Goal: Task Accomplishment & Management: Complete application form

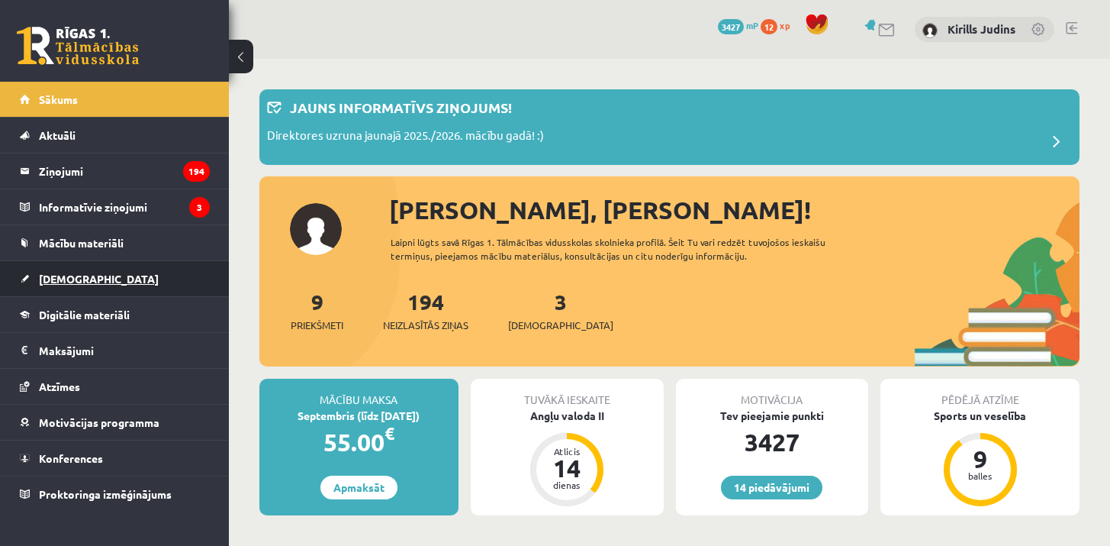
click at [63, 281] on span "[DEMOGRAPHIC_DATA]" at bounding box center [99, 279] width 120 height 14
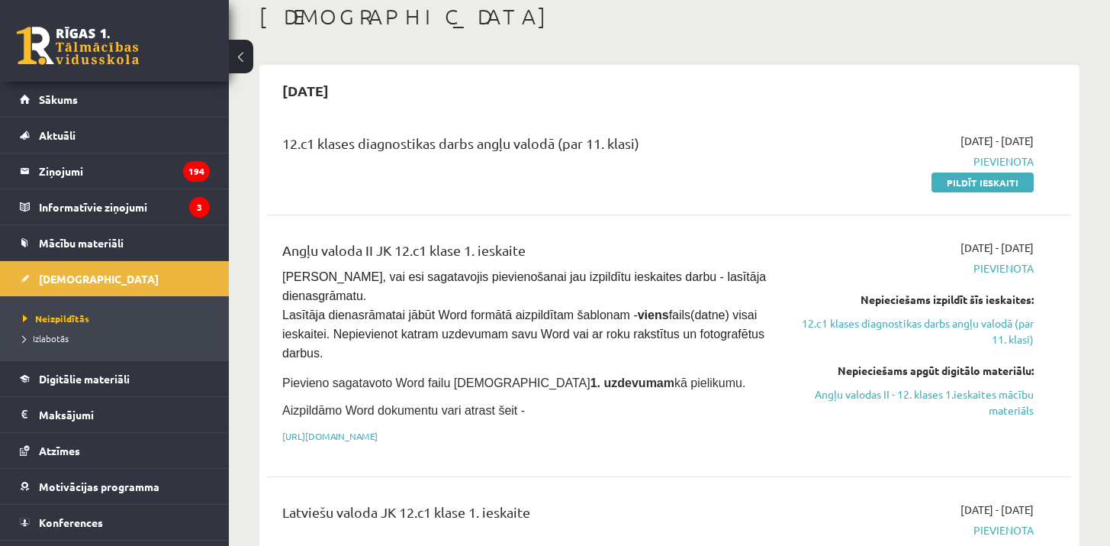
scroll to position [86, 0]
click at [991, 182] on link "Pildīt ieskaiti" at bounding box center [983, 182] width 102 height 20
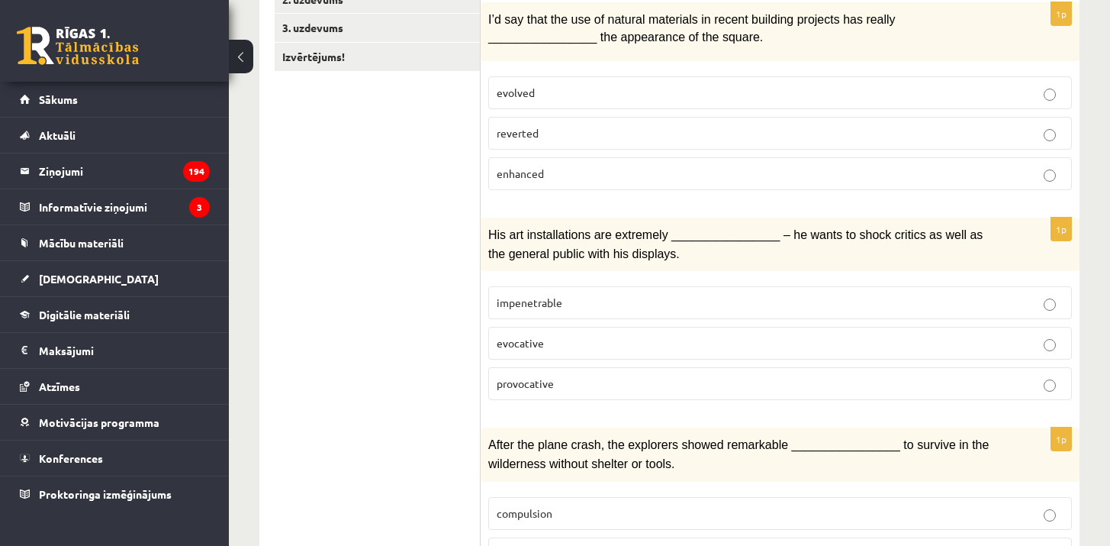
scroll to position [317, 0]
click at [497, 95] on span "evolved" at bounding box center [516, 93] width 38 height 14
click at [570, 169] on p "enhanced" at bounding box center [780, 174] width 567 height 16
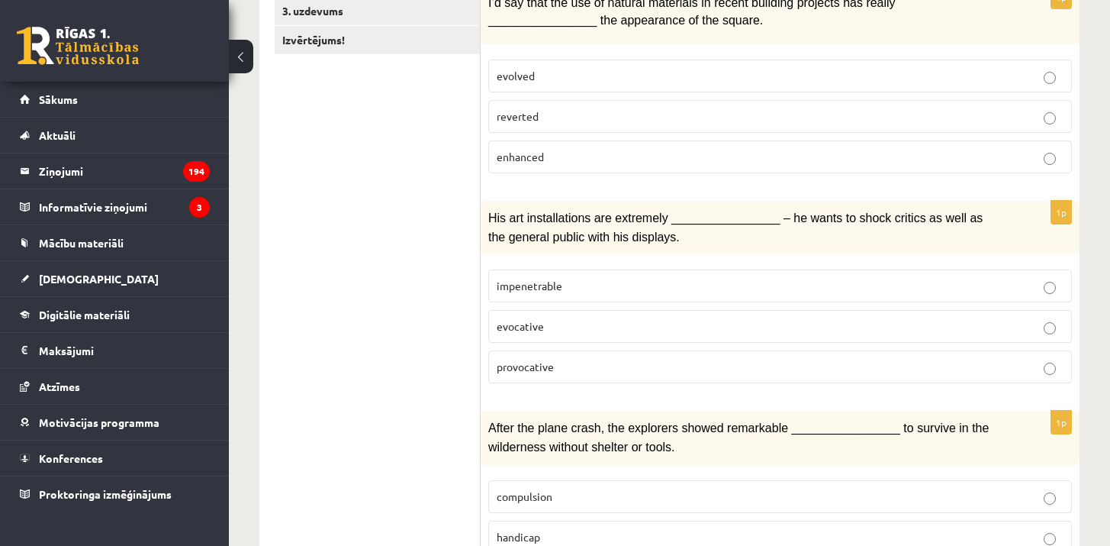
scroll to position [336, 0]
click at [613, 362] on p "provocative" at bounding box center [780, 365] width 567 height 16
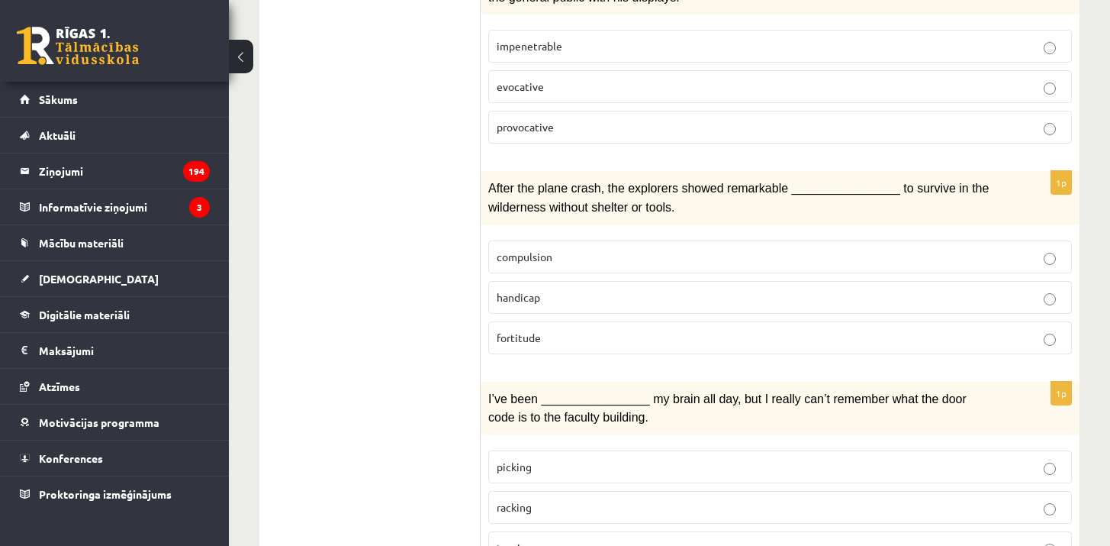
scroll to position [584, 0]
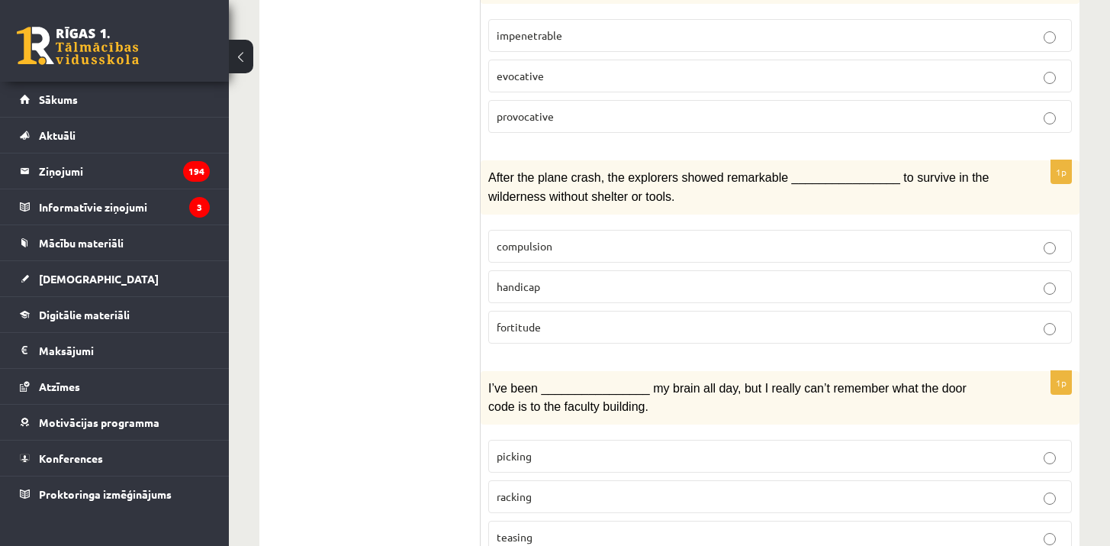
click at [549, 323] on p "fortitude" at bounding box center [780, 327] width 567 height 16
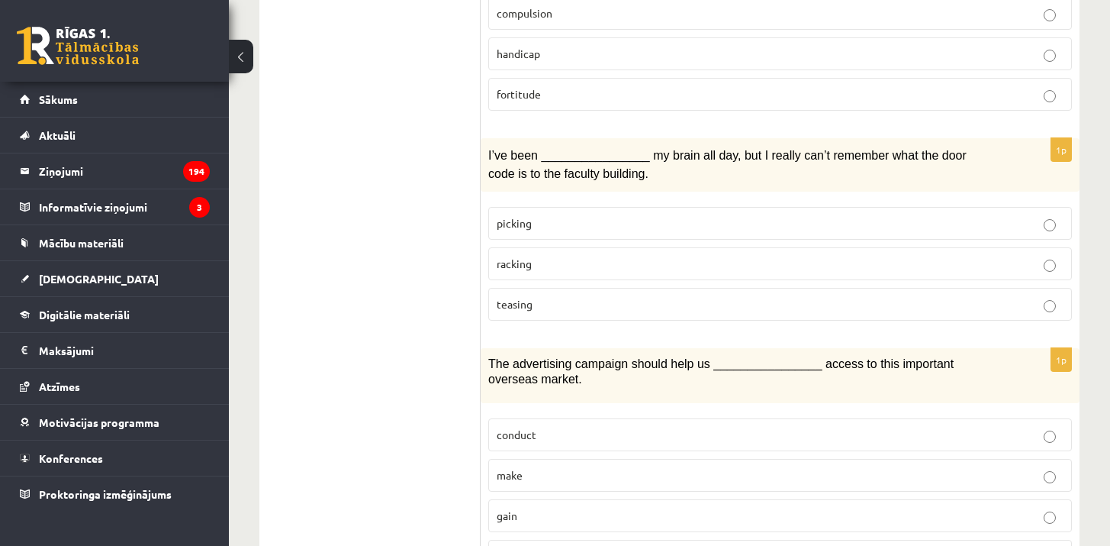
scroll to position [824, 0]
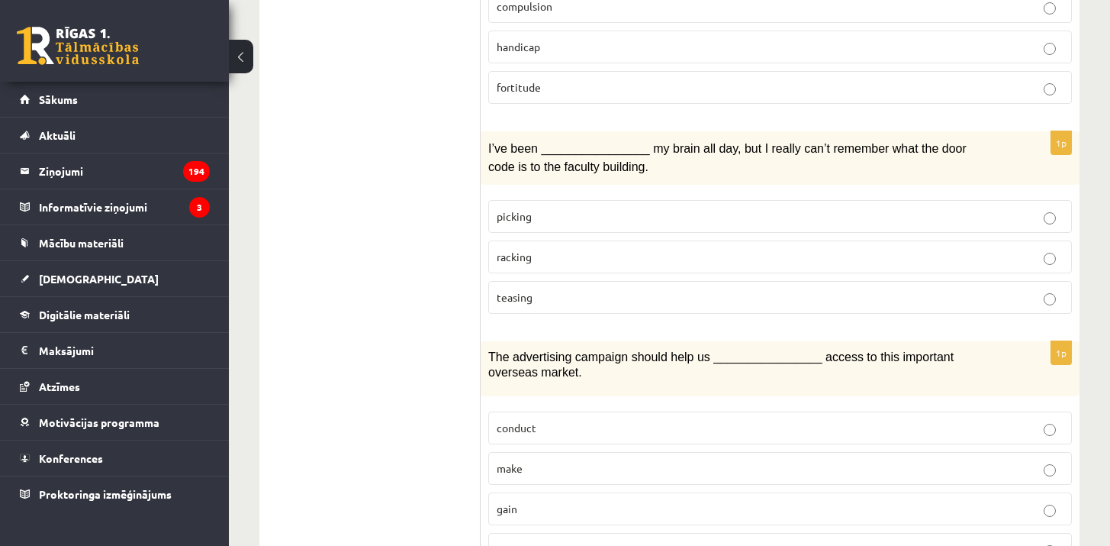
click at [587, 259] on label "racking" at bounding box center [780, 256] width 584 height 33
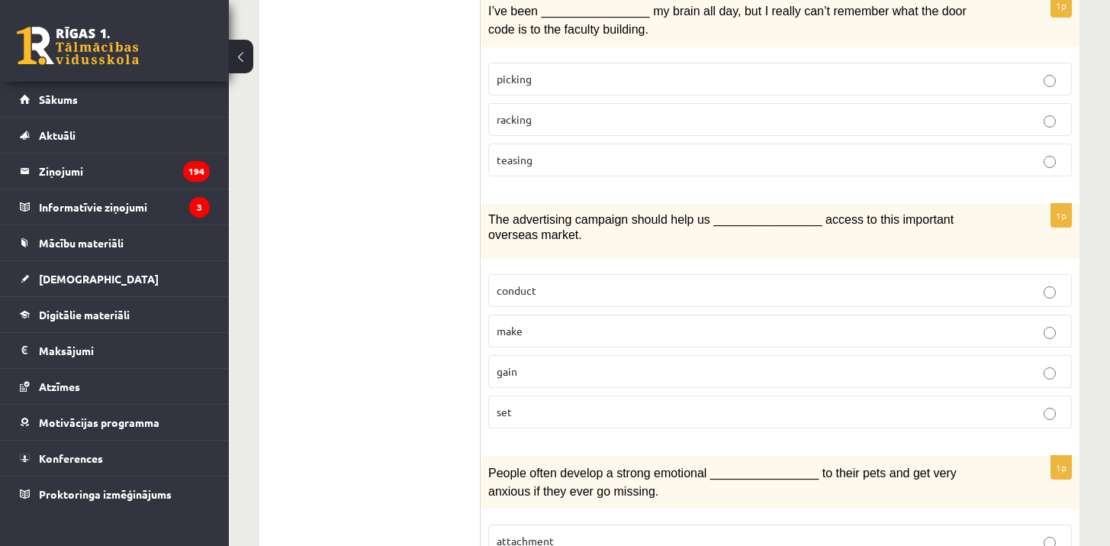
scroll to position [999, 0]
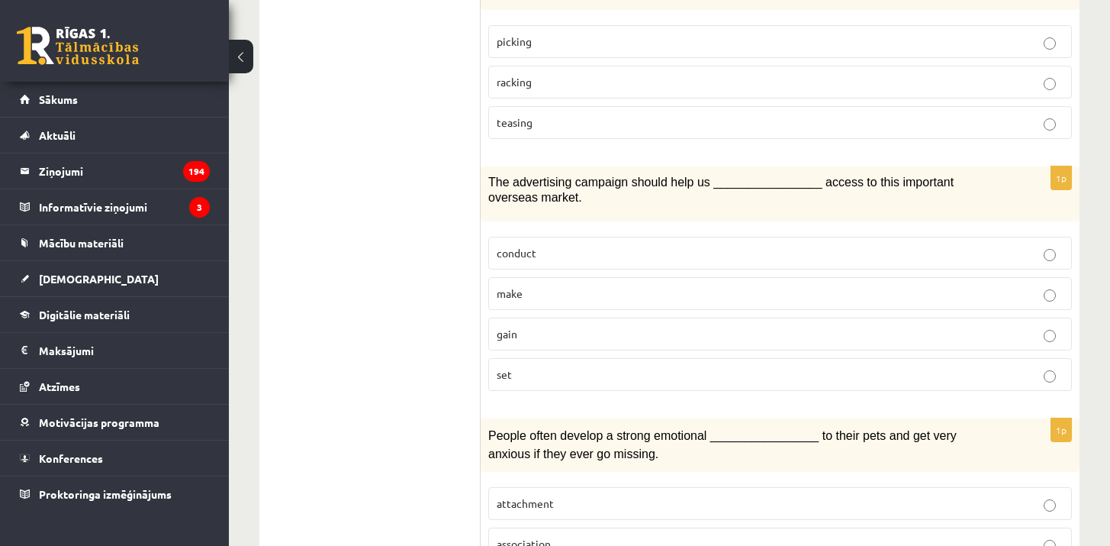
click at [672, 333] on label "gain" at bounding box center [780, 333] width 584 height 33
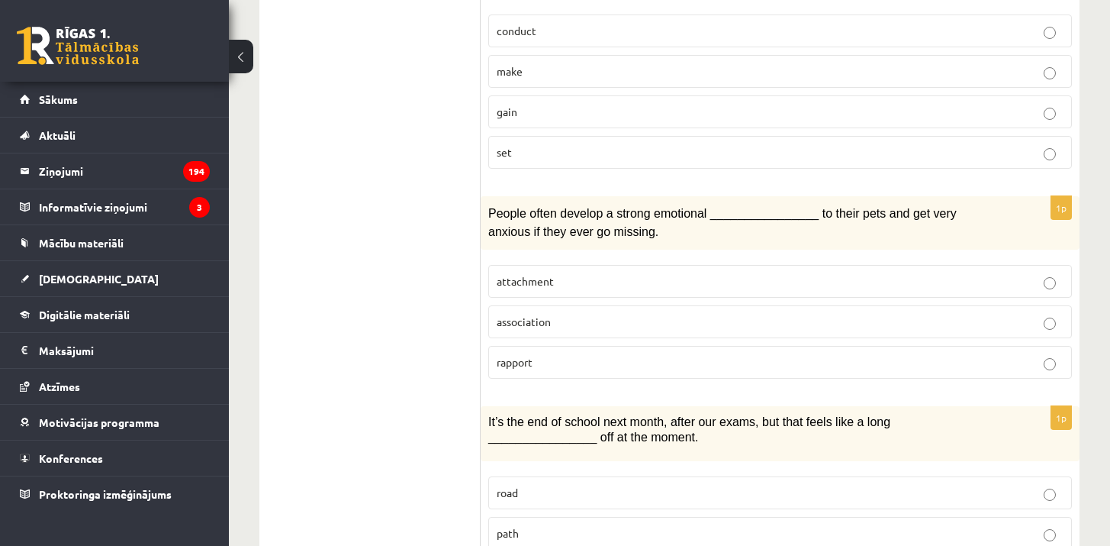
scroll to position [1220, 0]
click at [561, 283] on label "attachment" at bounding box center [780, 282] width 584 height 33
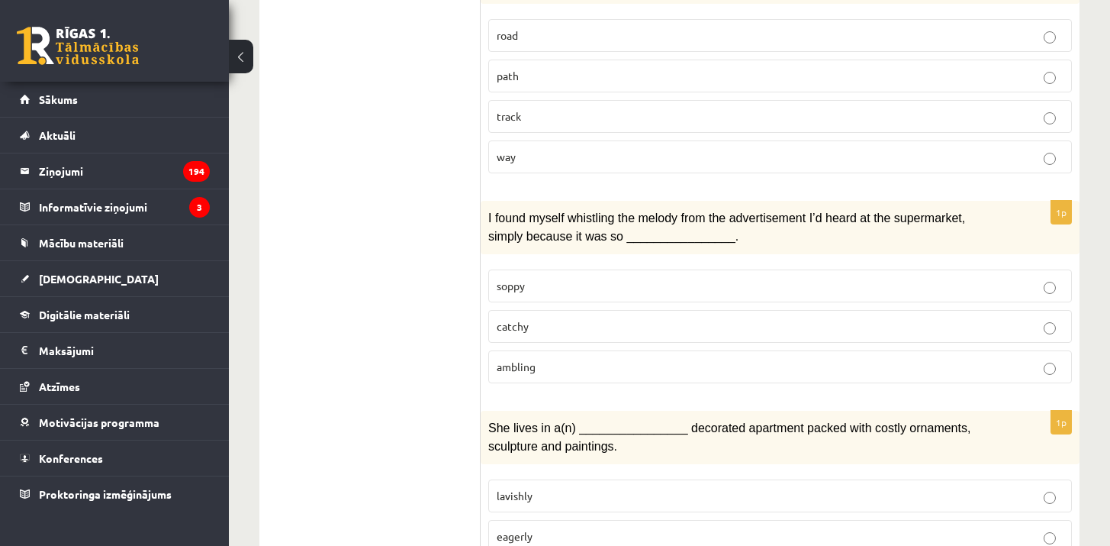
scroll to position [1678, 0]
click at [572, 318] on p "catchy" at bounding box center [780, 326] width 567 height 16
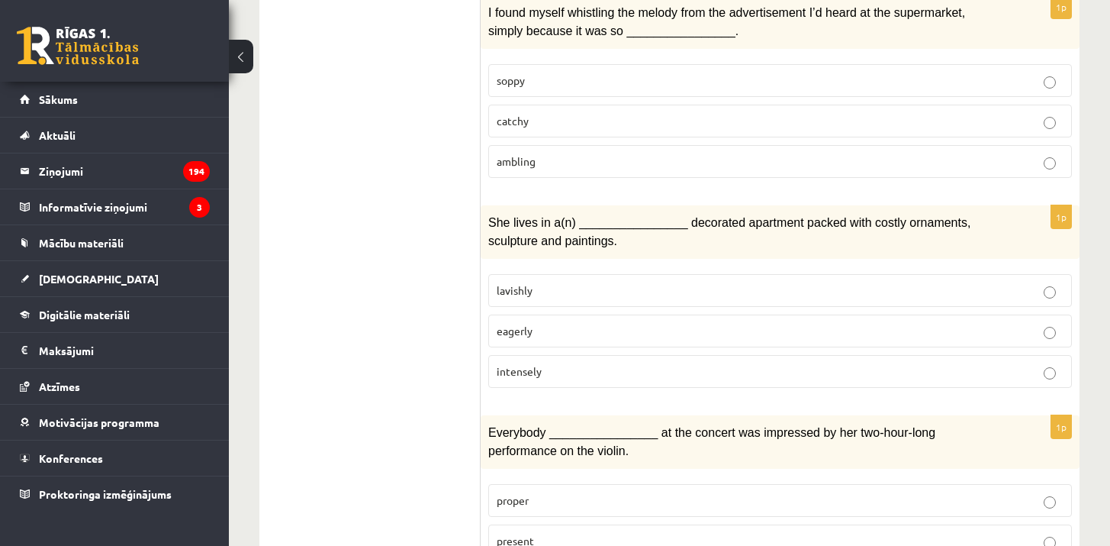
scroll to position [1884, 0]
click at [616, 282] on p "lavishly" at bounding box center [780, 290] width 567 height 16
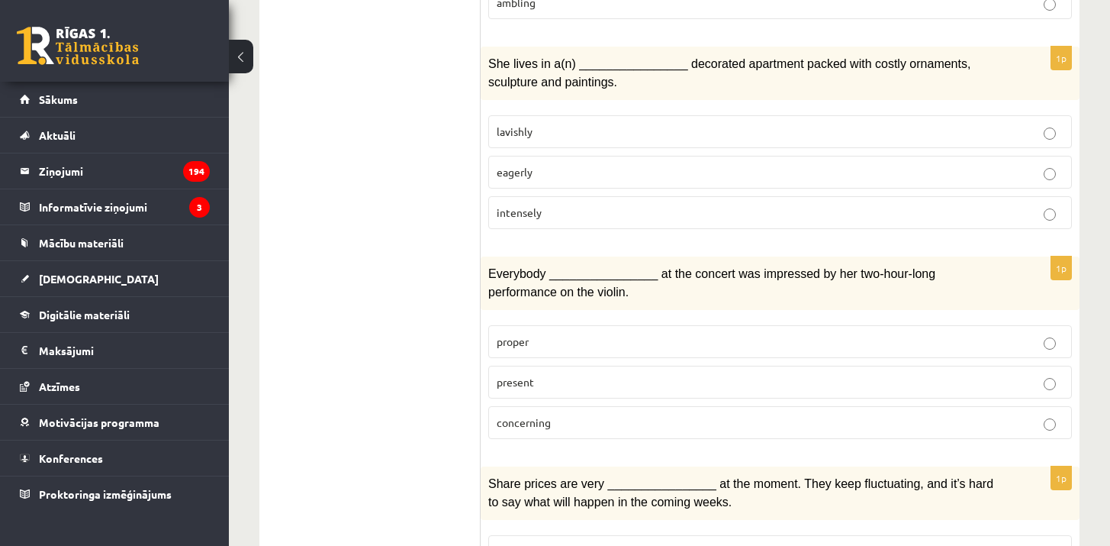
scroll to position [2043, 0]
click at [609, 372] on p "present" at bounding box center [780, 380] width 567 height 16
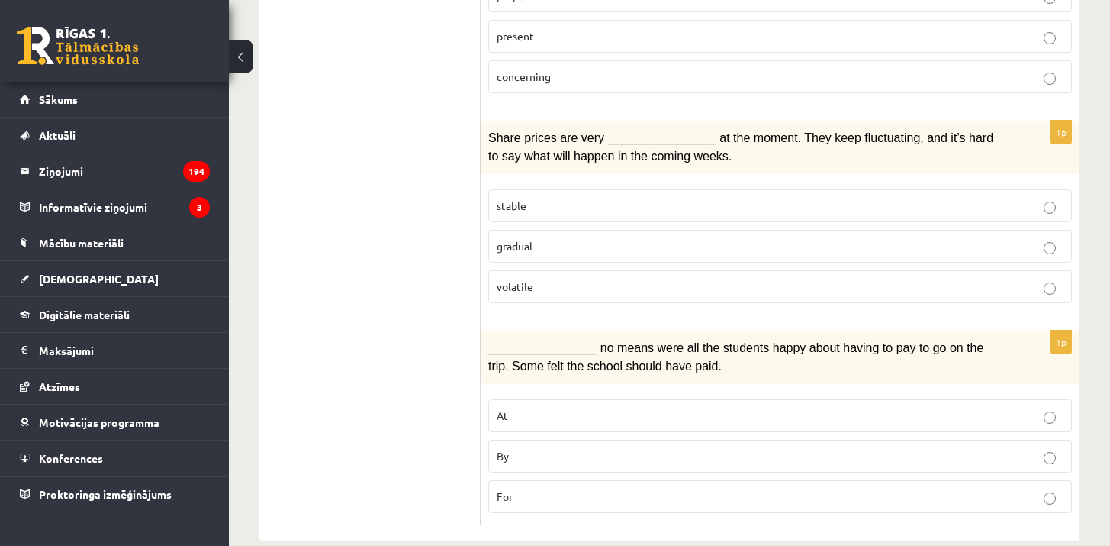
scroll to position [2388, 0]
click at [581, 278] on p "volatile" at bounding box center [780, 286] width 567 height 16
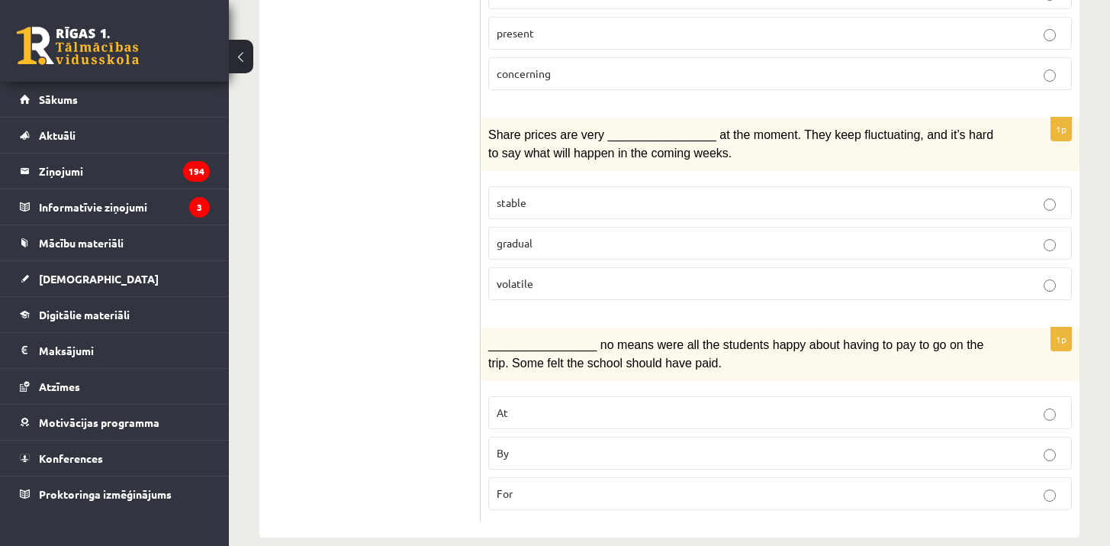
click at [546, 445] on p "By" at bounding box center [780, 453] width 567 height 16
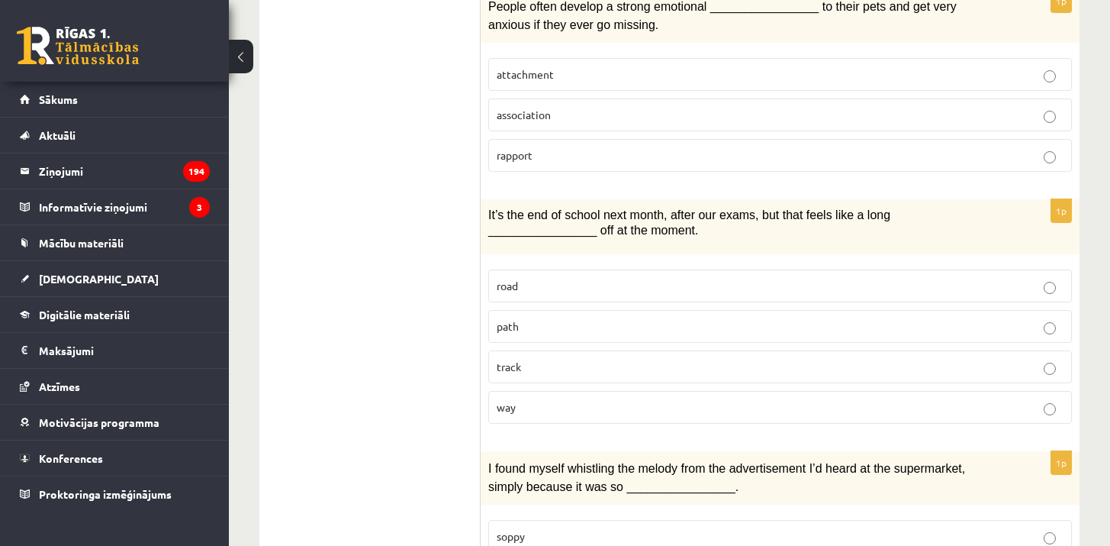
scroll to position [1427, 0]
click at [538, 401] on p "way" at bounding box center [780, 407] width 567 height 16
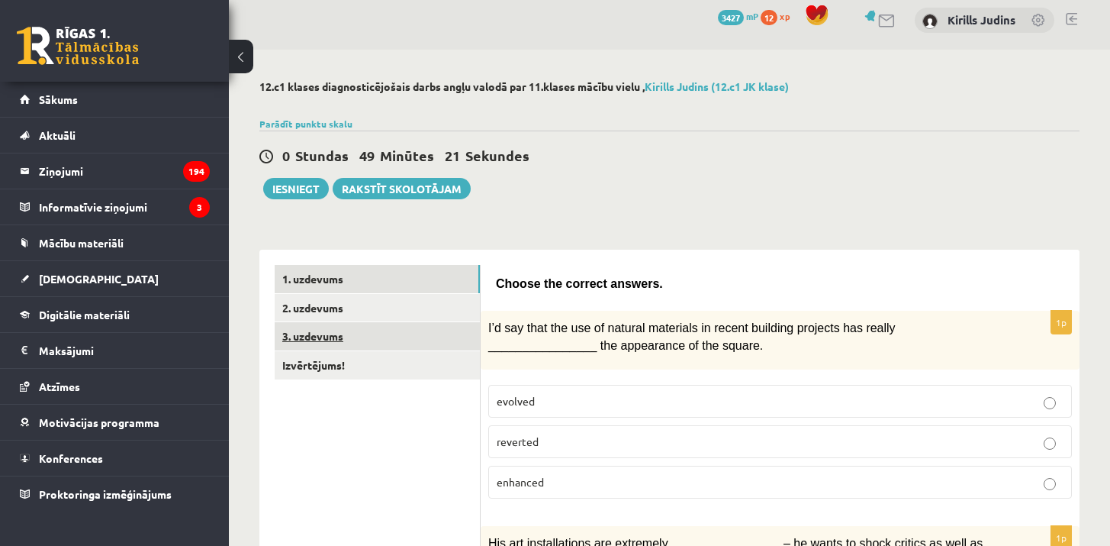
scroll to position [10, 0]
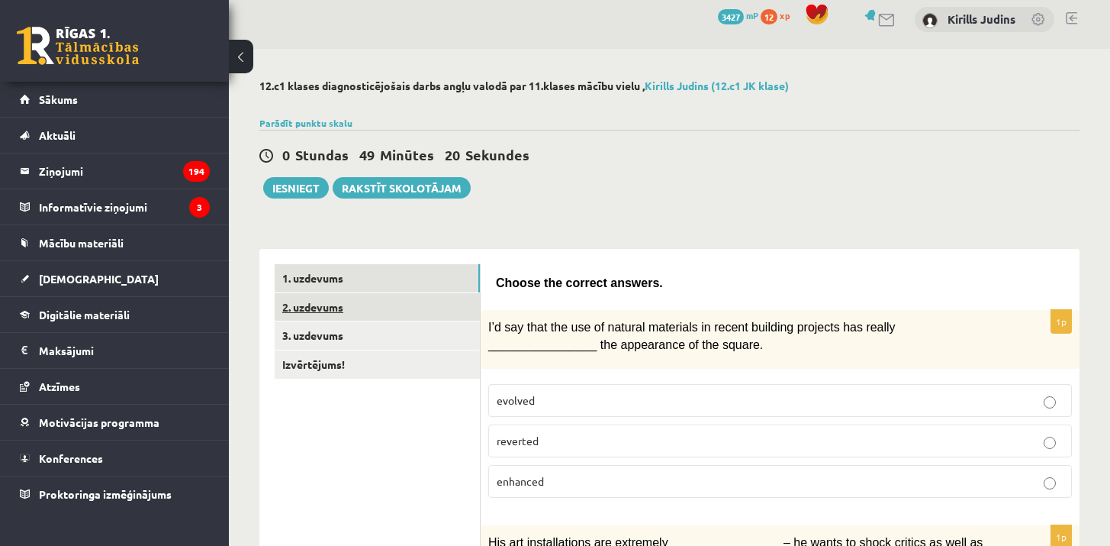
click at [338, 308] on link "2. uzdevums" at bounding box center [377, 307] width 205 height 28
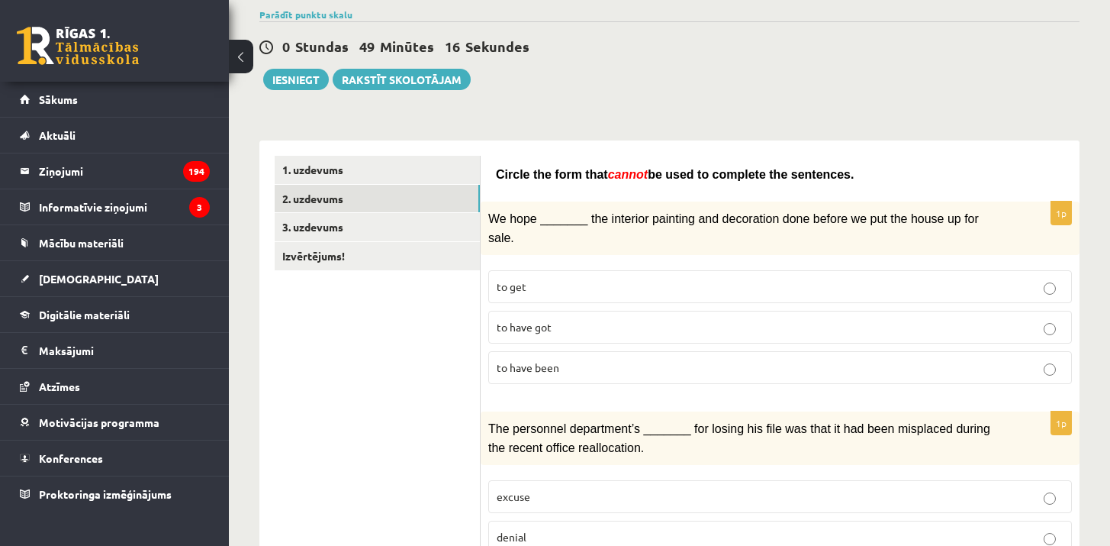
scroll to position [123, 0]
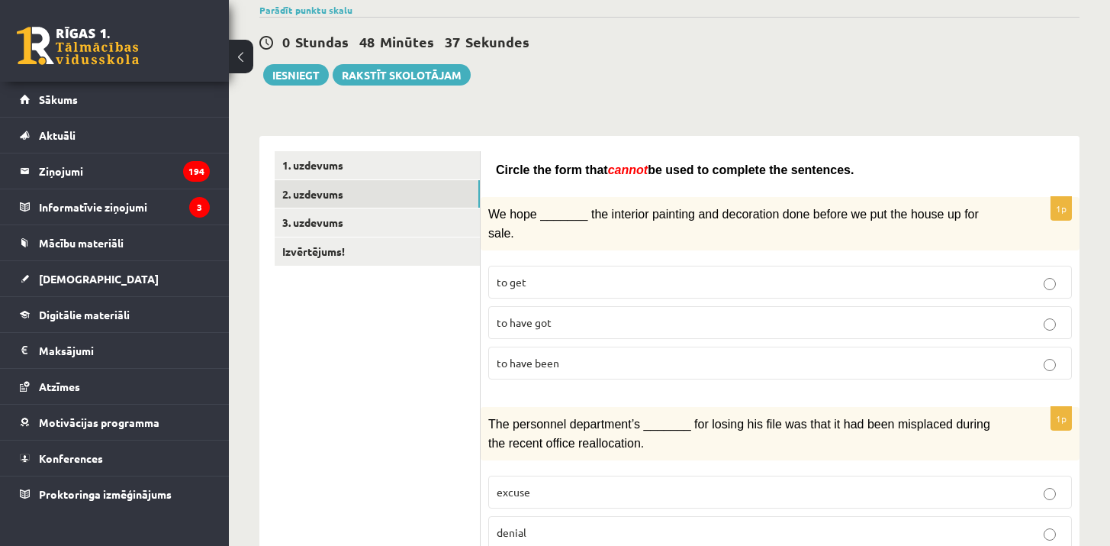
click at [615, 370] on label "to have been" at bounding box center [780, 362] width 584 height 33
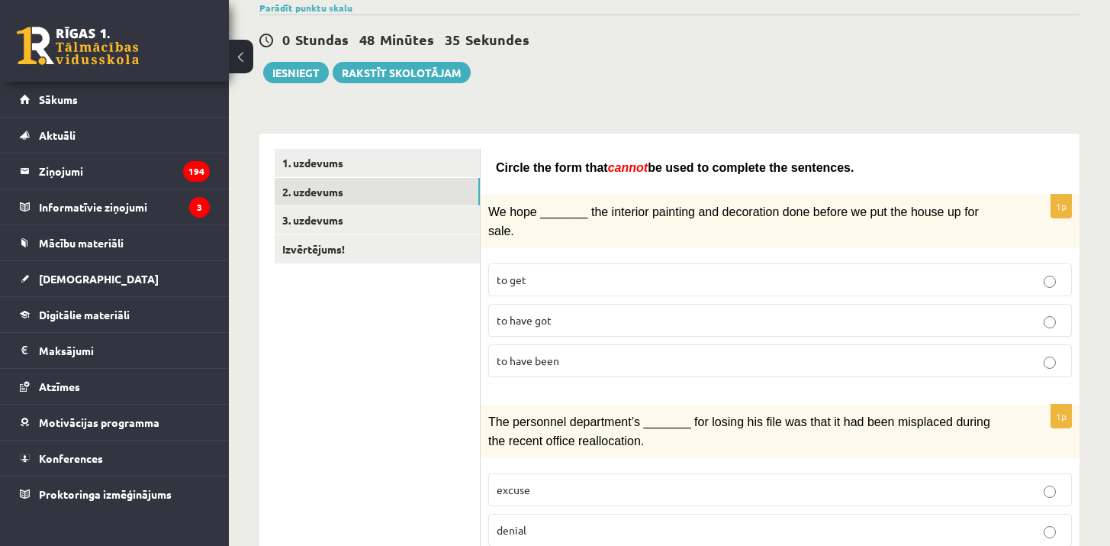
scroll to position [126, 0]
click at [575, 285] on label "to get" at bounding box center [780, 278] width 584 height 33
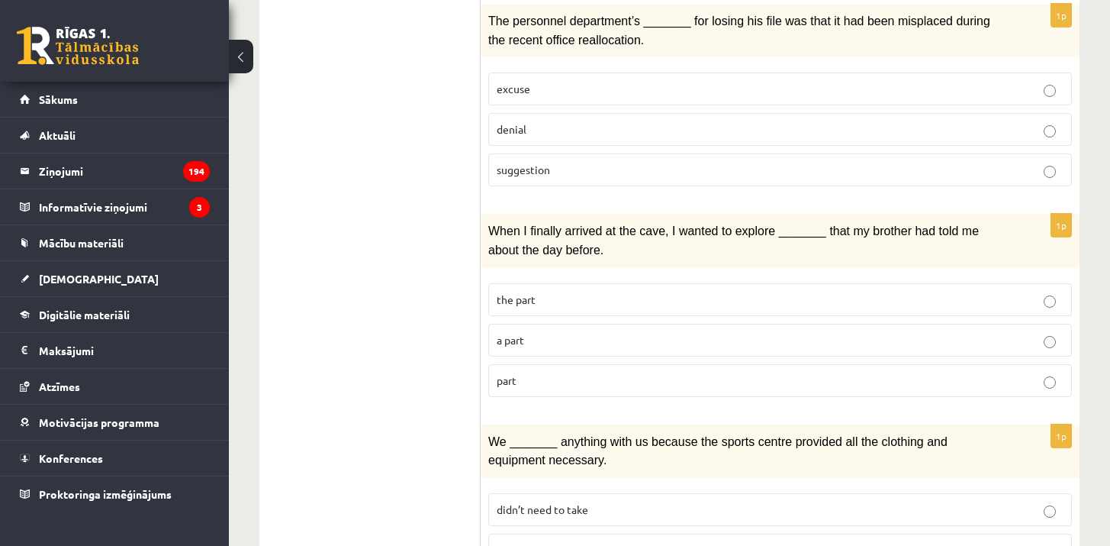
scroll to position [551, 0]
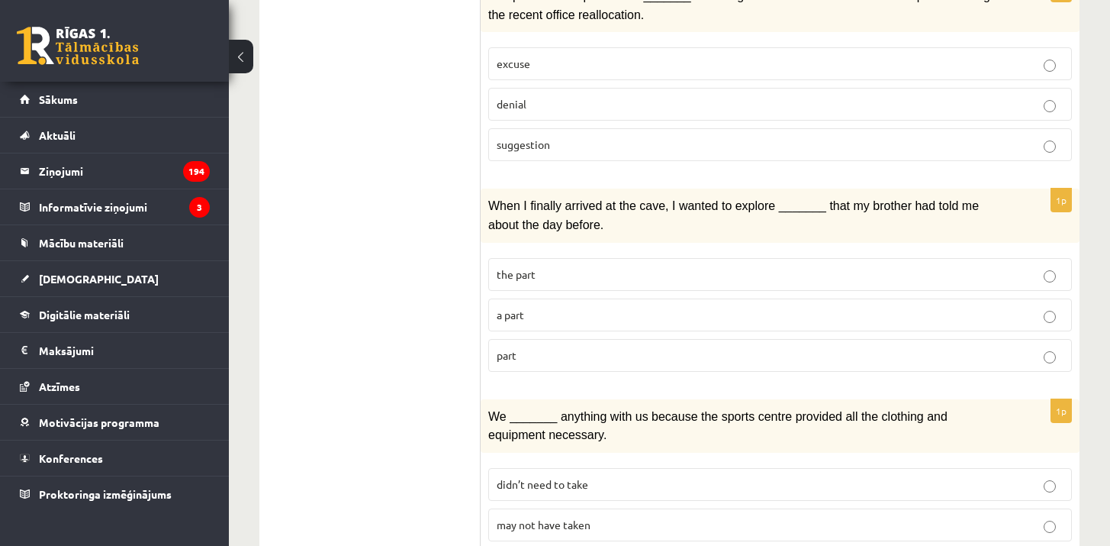
click at [497, 267] on span "the part" at bounding box center [516, 274] width 39 height 14
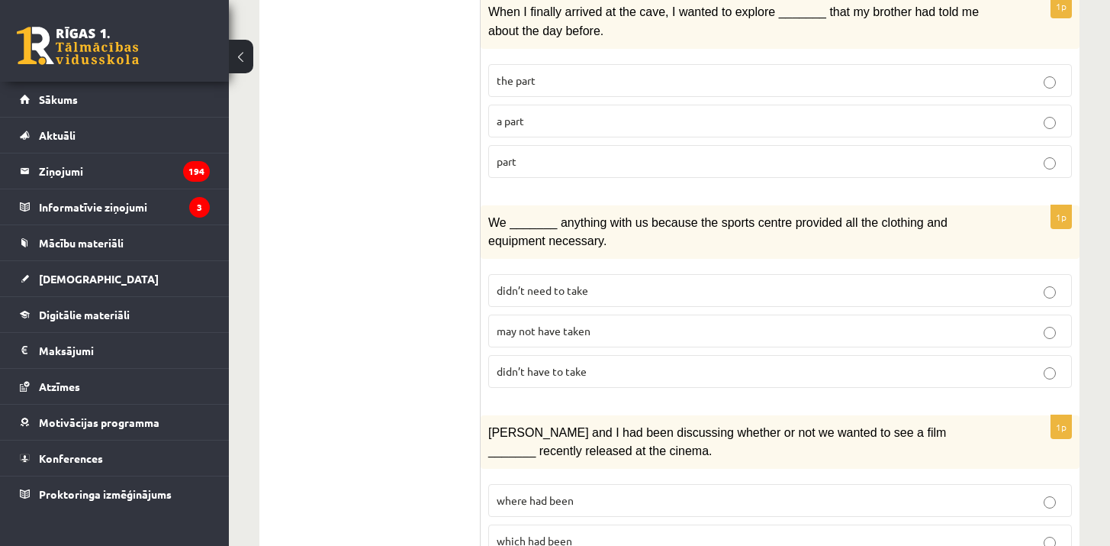
scroll to position [745, 0]
click at [527, 282] on span "didn’t need to take" at bounding box center [543, 289] width 92 height 14
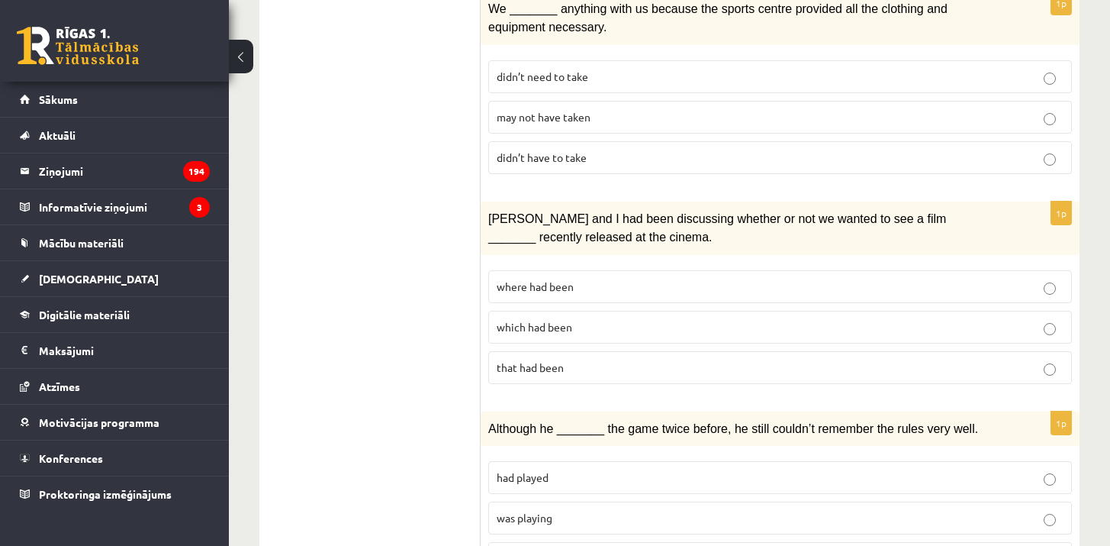
scroll to position [970, 0]
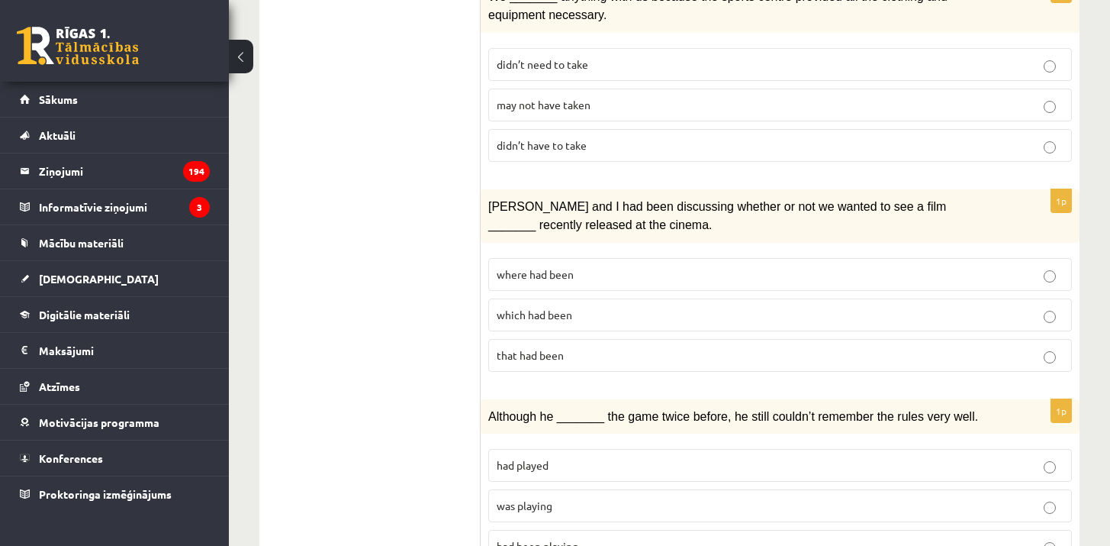
click at [492, 298] on label "which had been" at bounding box center [780, 314] width 584 height 33
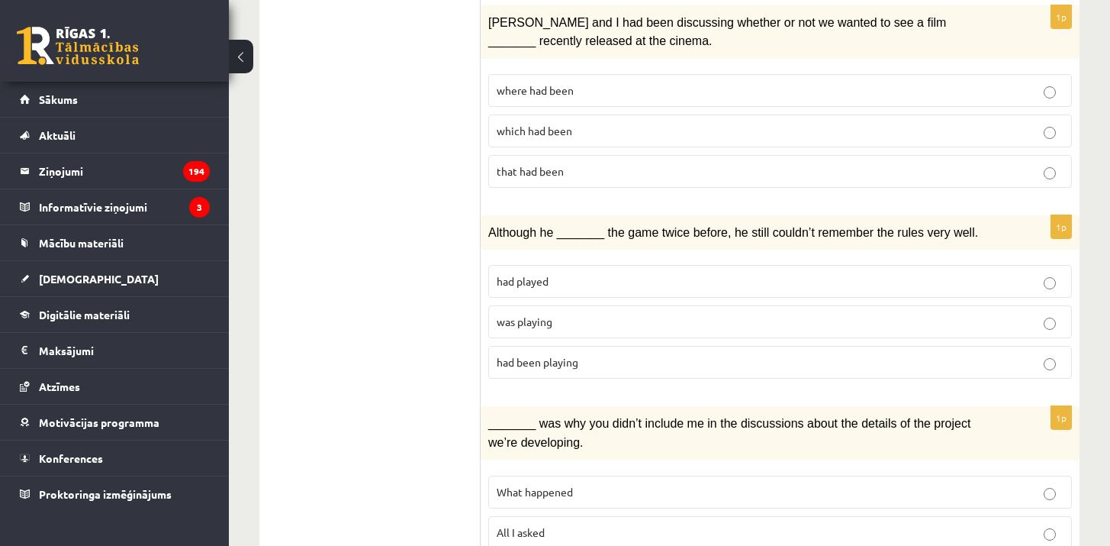
scroll to position [1157, 0]
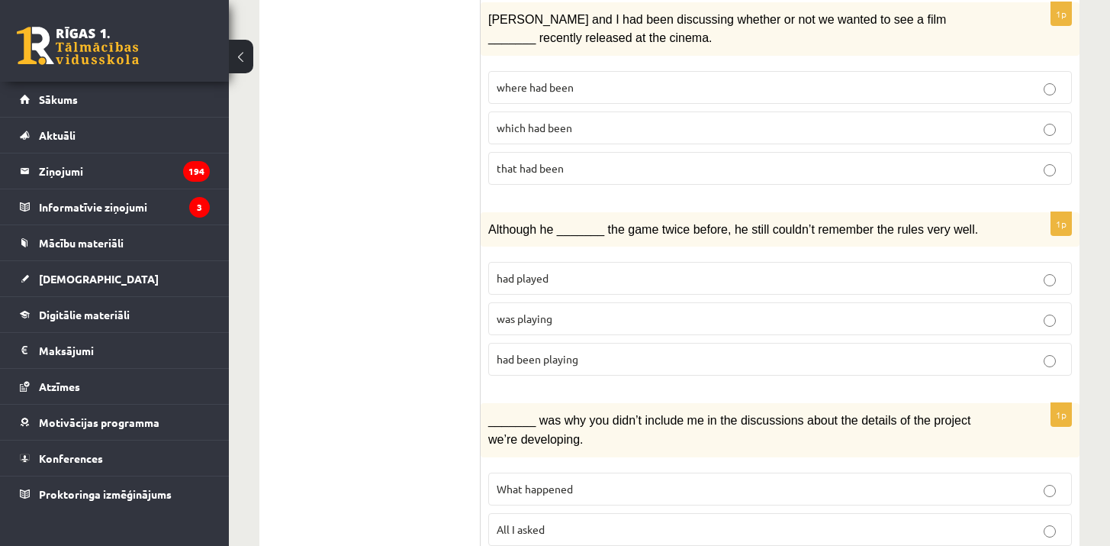
click at [504, 271] on span "had played" at bounding box center [523, 278] width 52 height 14
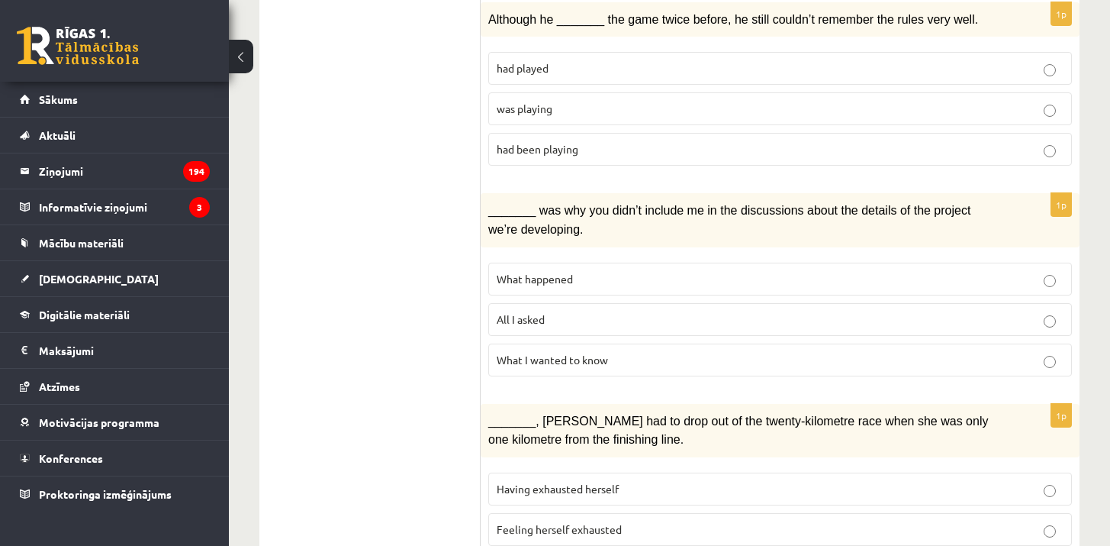
scroll to position [1368, 0]
click at [644, 352] on label "What I wanted to know" at bounding box center [780, 359] width 584 height 33
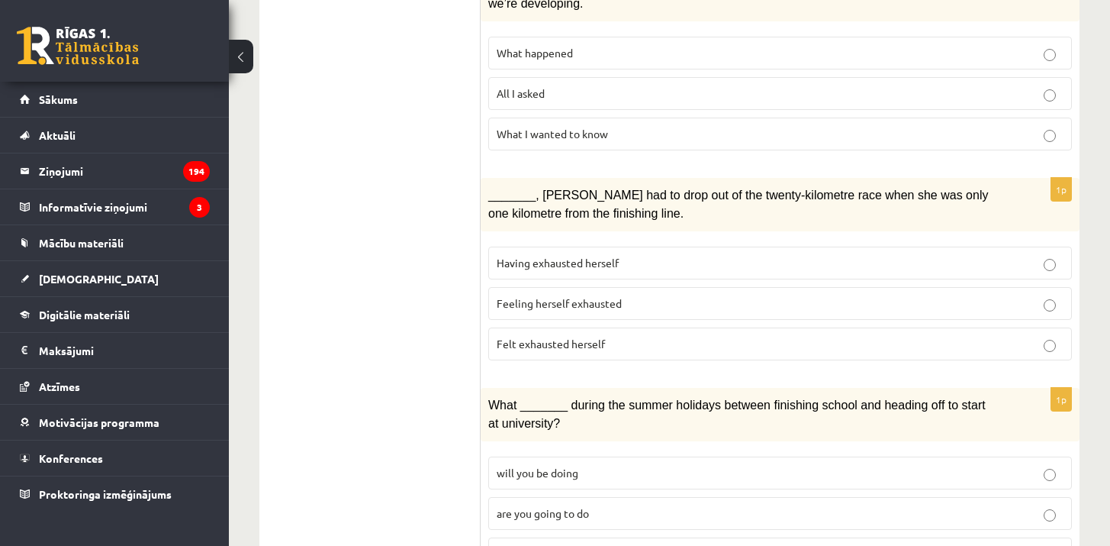
scroll to position [1594, 0]
click at [551, 255] on span "Having exhausted herself" at bounding box center [558, 262] width 122 height 14
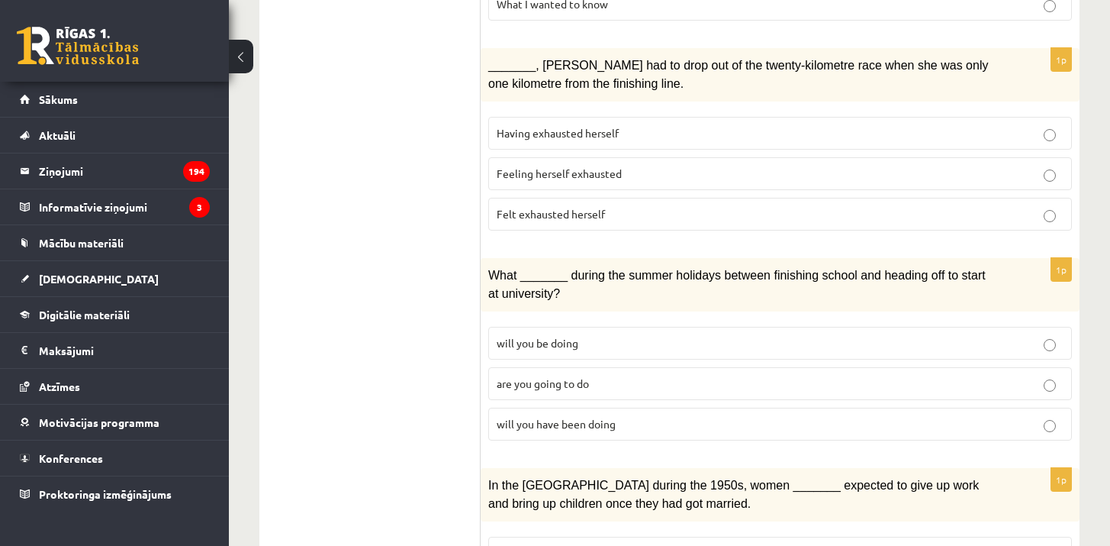
scroll to position [1788, 0]
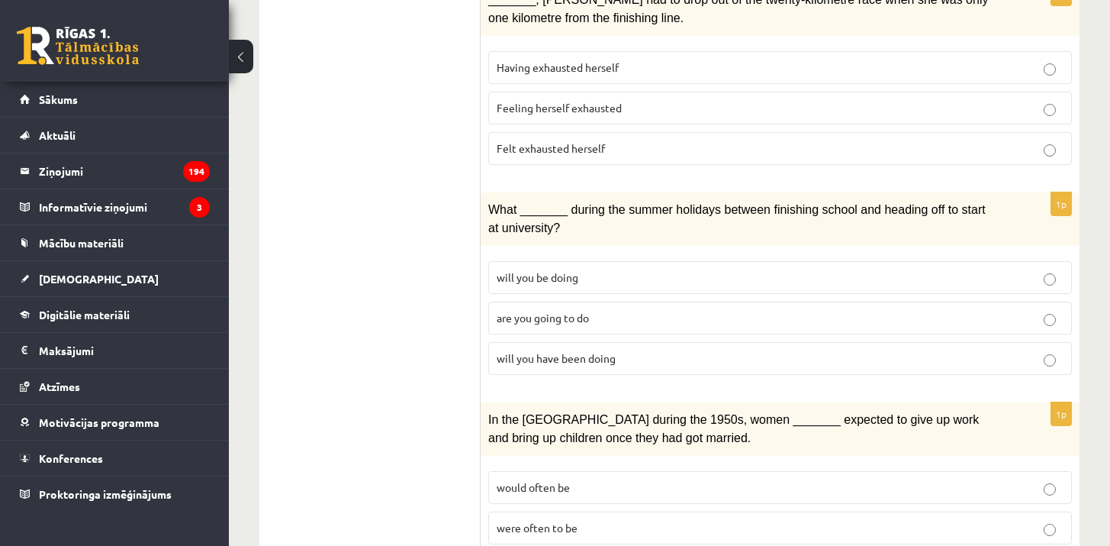
click at [600, 310] on p "are you going to do" at bounding box center [780, 318] width 567 height 16
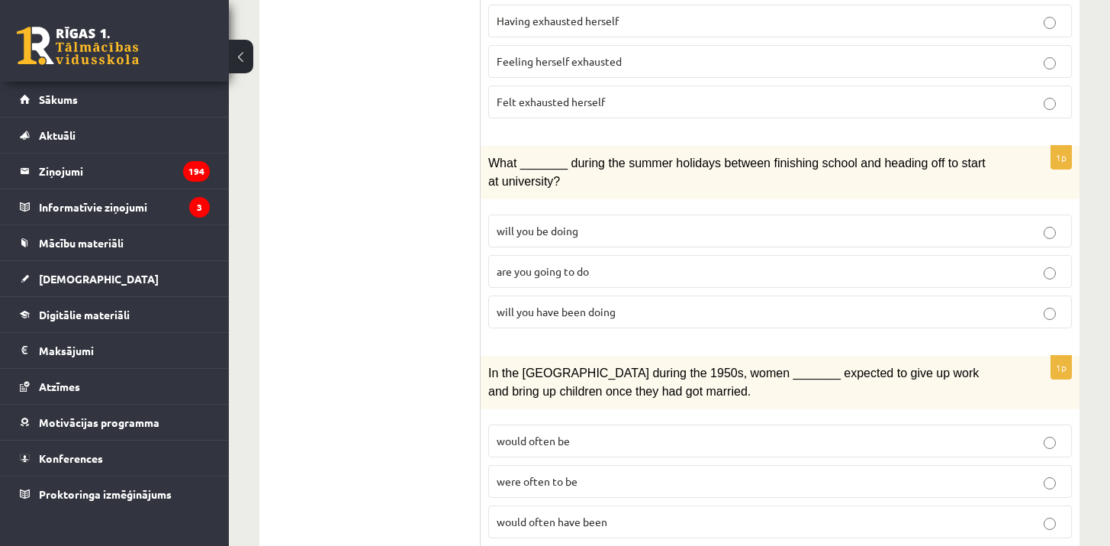
scroll to position [1862, 0]
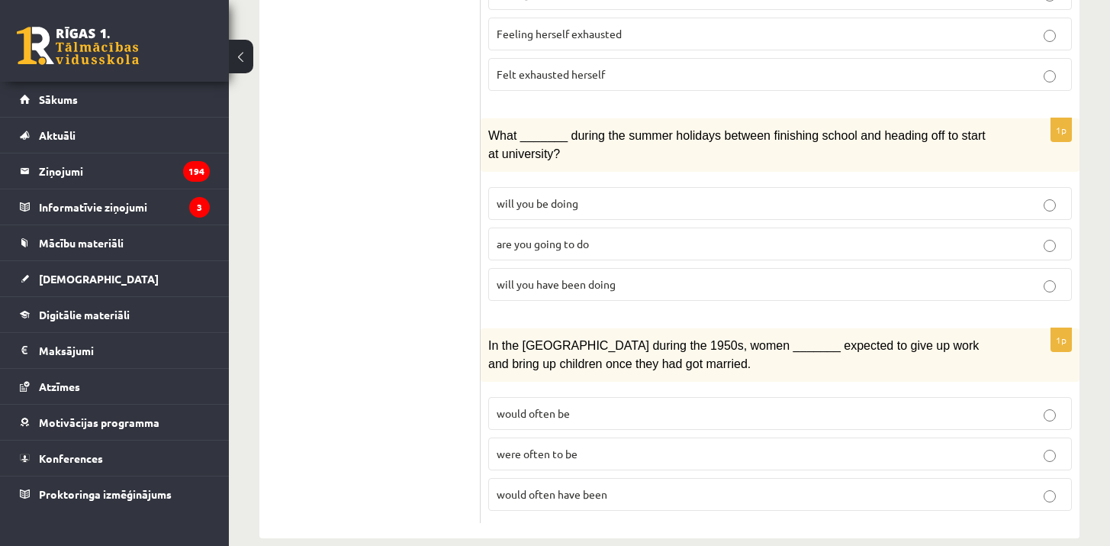
click at [507, 398] on label "would often be" at bounding box center [780, 413] width 584 height 33
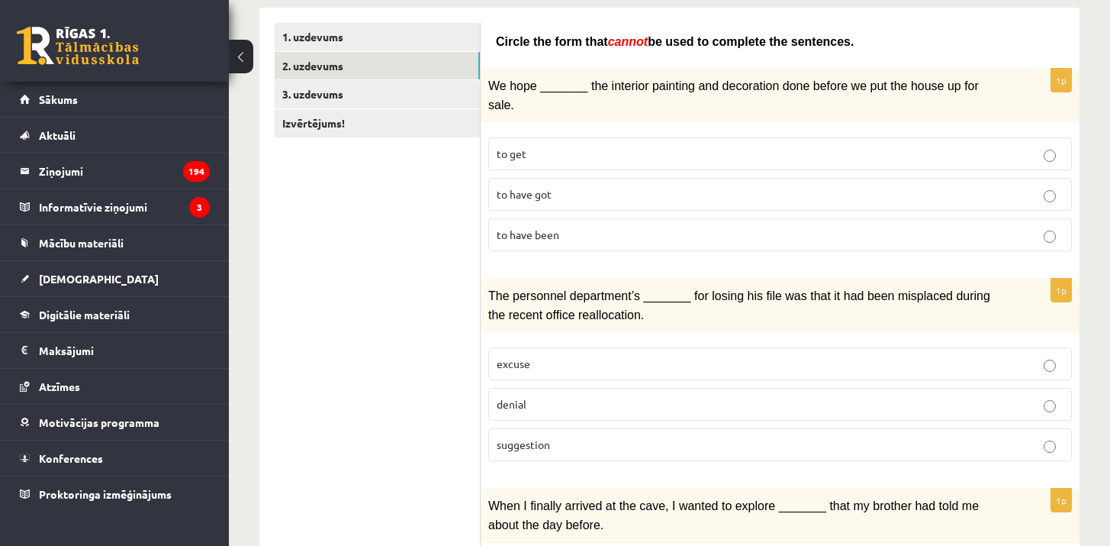
scroll to position [246, 0]
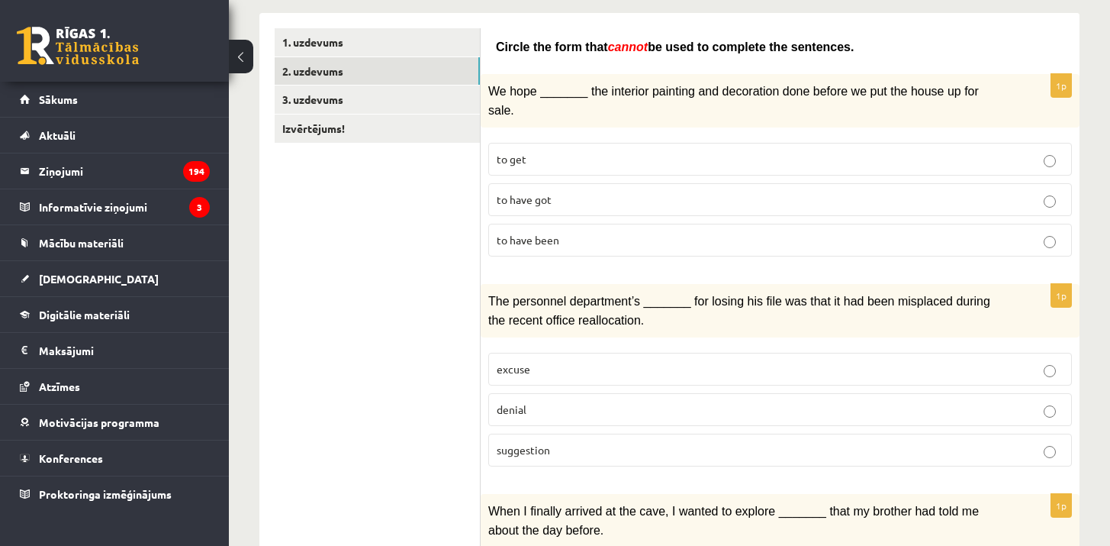
click at [525, 240] on span "to have been" at bounding box center [528, 240] width 63 height 14
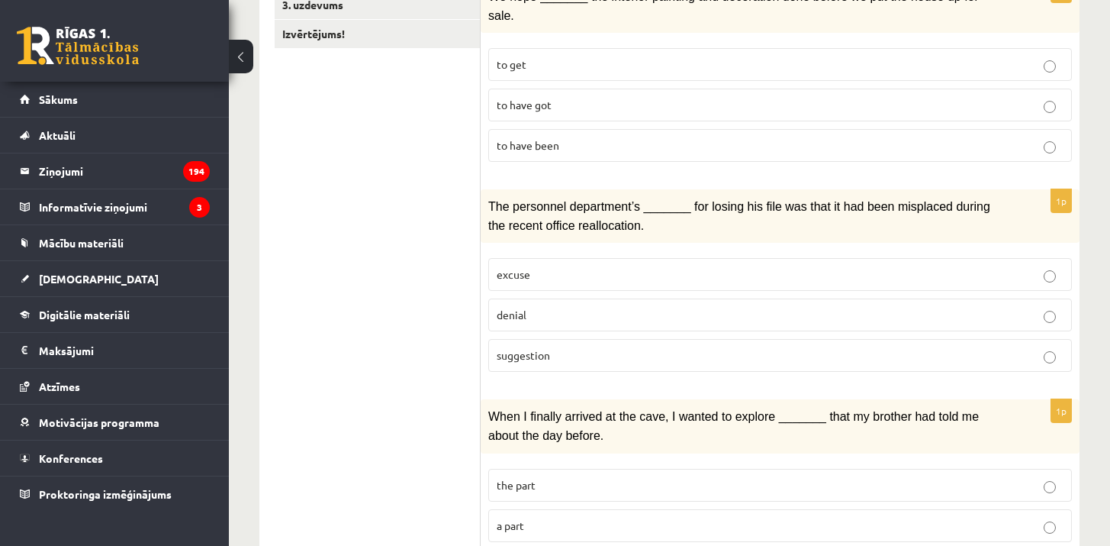
scroll to position [343, 0]
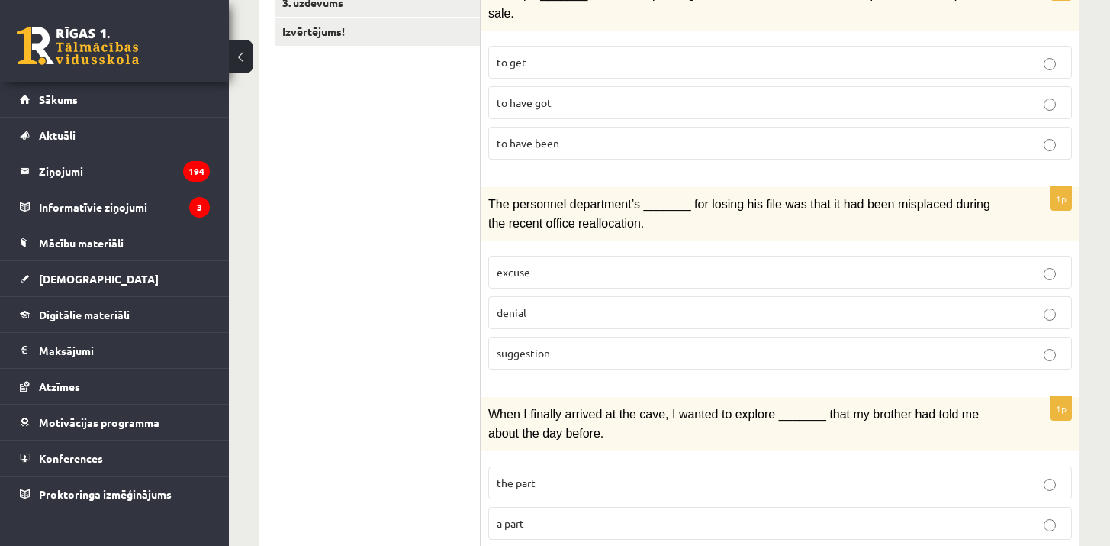
click at [512, 266] on span "excuse" at bounding box center [514, 272] width 34 height 14
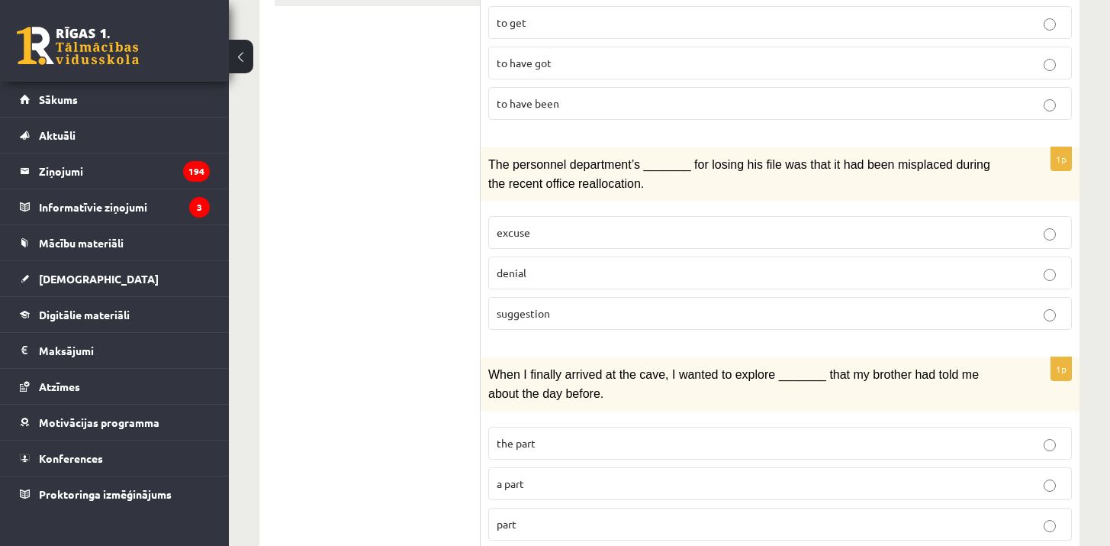
scroll to position [388, 0]
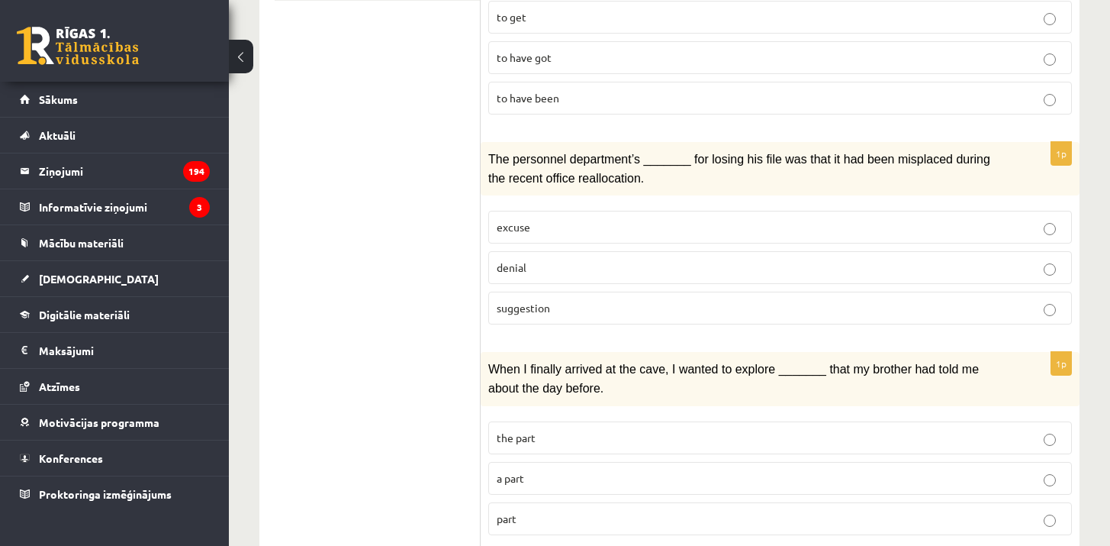
click at [510, 260] on span "denial" at bounding box center [512, 267] width 30 height 14
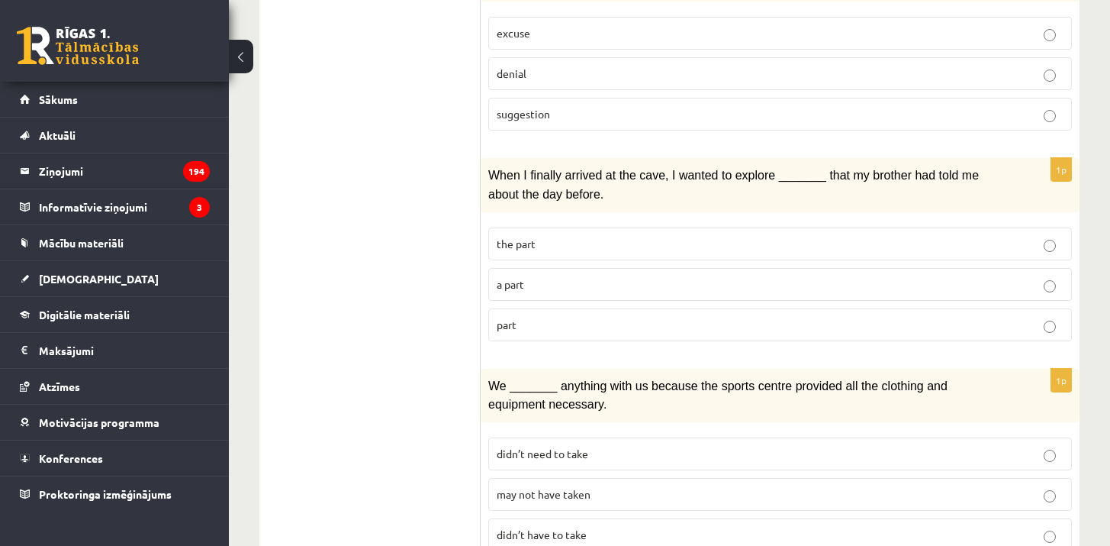
scroll to position [581, 0]
click at [546, 278] on p "a part" at bounding box center [780, 284] width 567 height 16
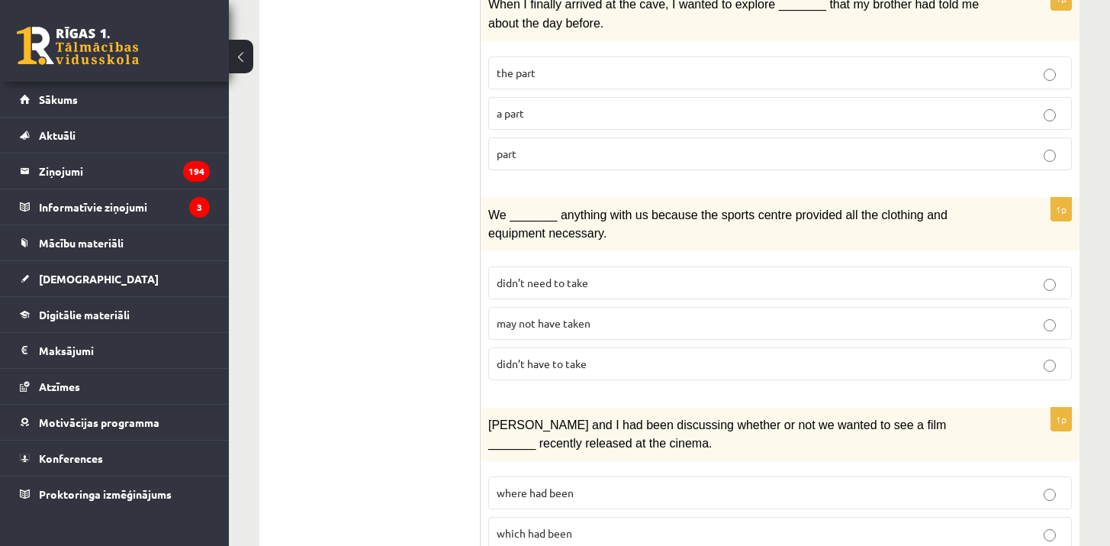
scroll to position [753, 0]
click at [544, 315] on span "may not have taken" at bounding box center [544, 322] width 94 height 14
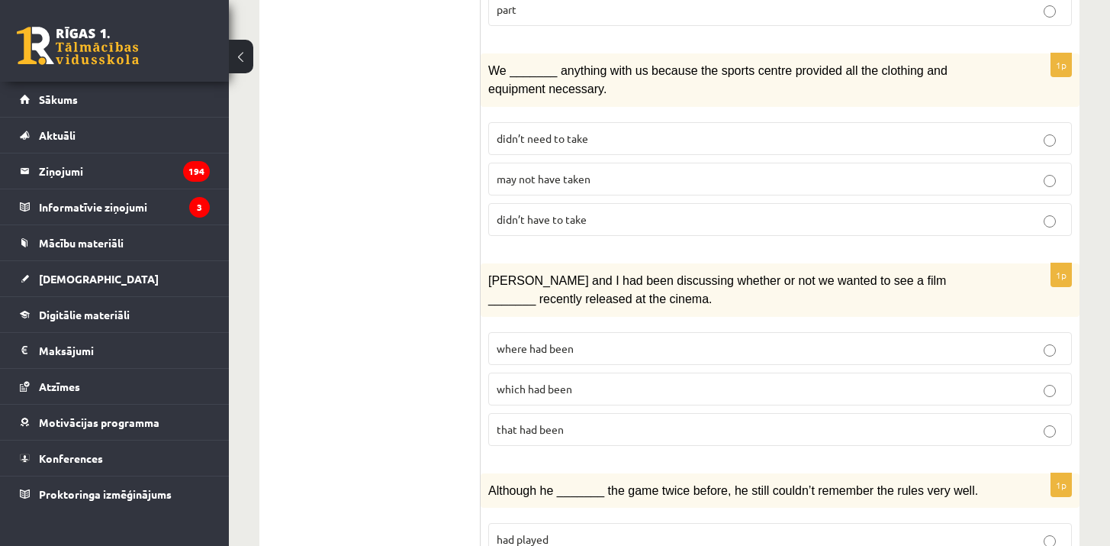
scroll to position [898, 0]
click at [540, 343] on label "where had been" at bounding box center [780, 346] width 584 height 33
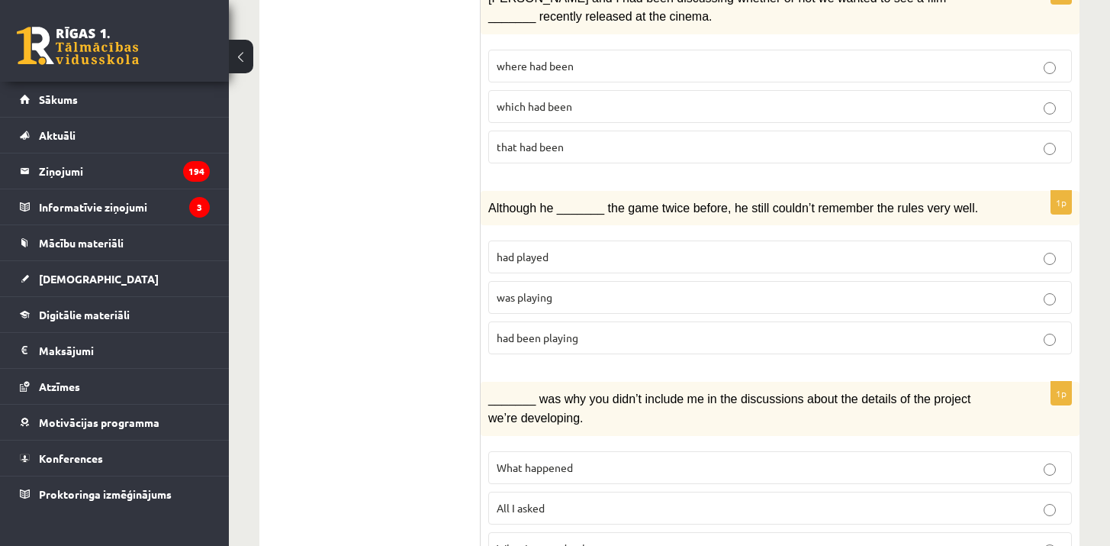
scroll to position [1200, 0]
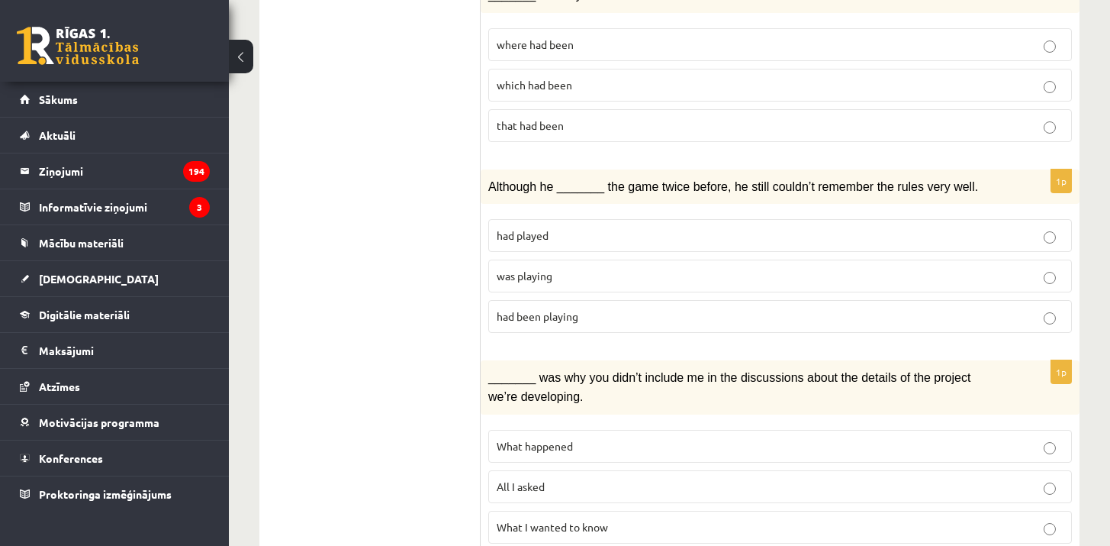
click at [499, 269] on span "was playing" at bounding box center [525, 276] width 56 height 14
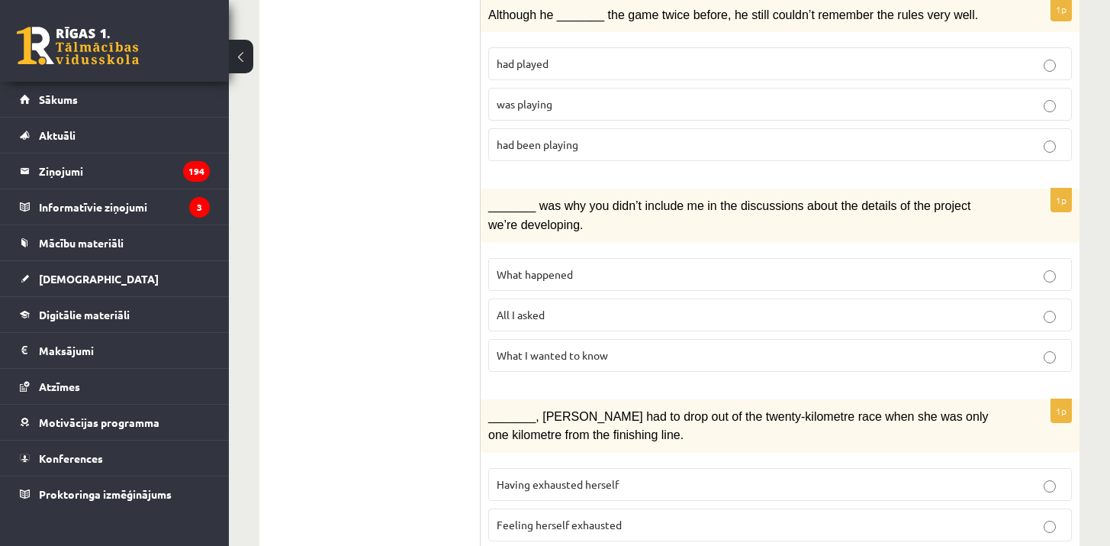
scroll to position [1373, 0]
click at [613, 266] on p "What happened" at bounding box center [780, 274] width 567 height 16
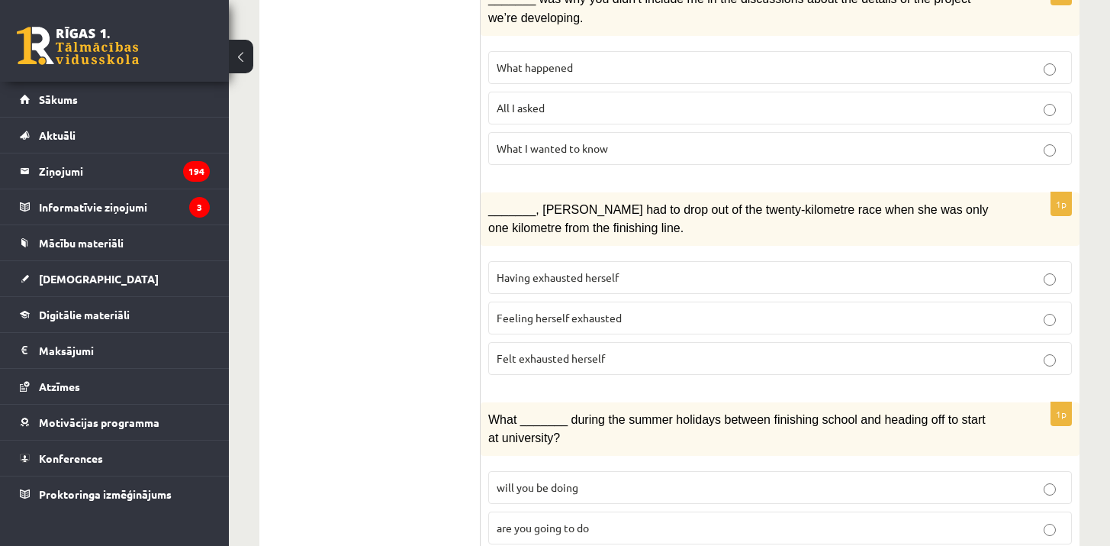
scroll to position [1581, 0]
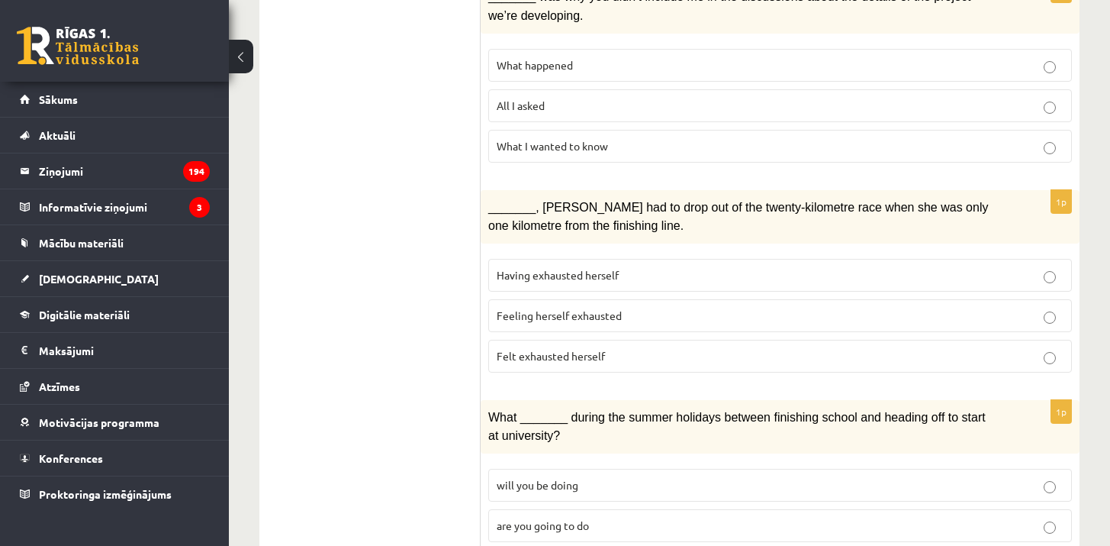
click at [516, 349] on span "Felt exhausted herself" at bounding box center [551, 356] width 108 height 14
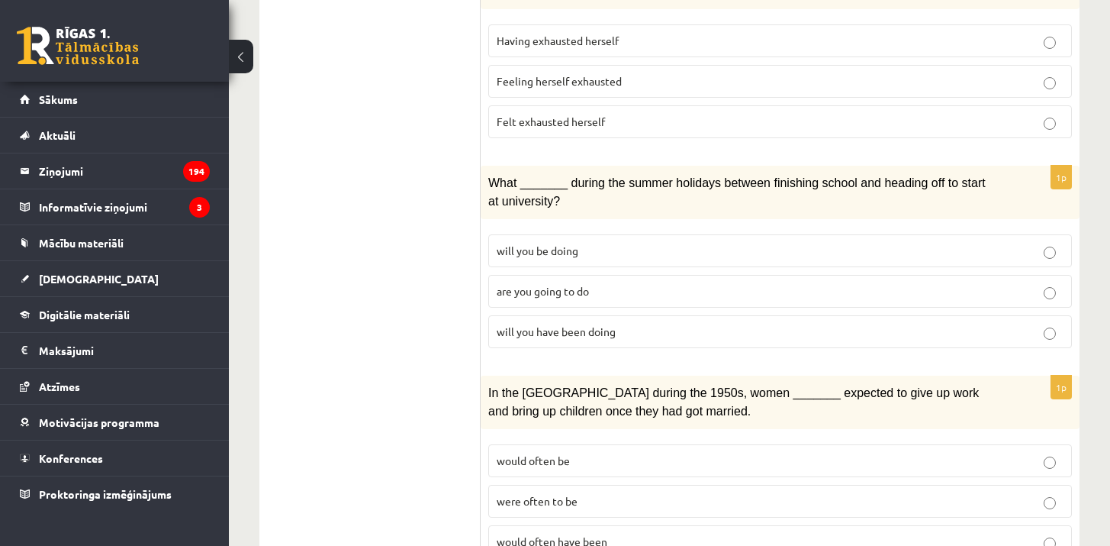
scroll to position [1816, 0]
click at [529, 323] on span "will you have been doing" at bounding box center [556, 330] width 119 height 14
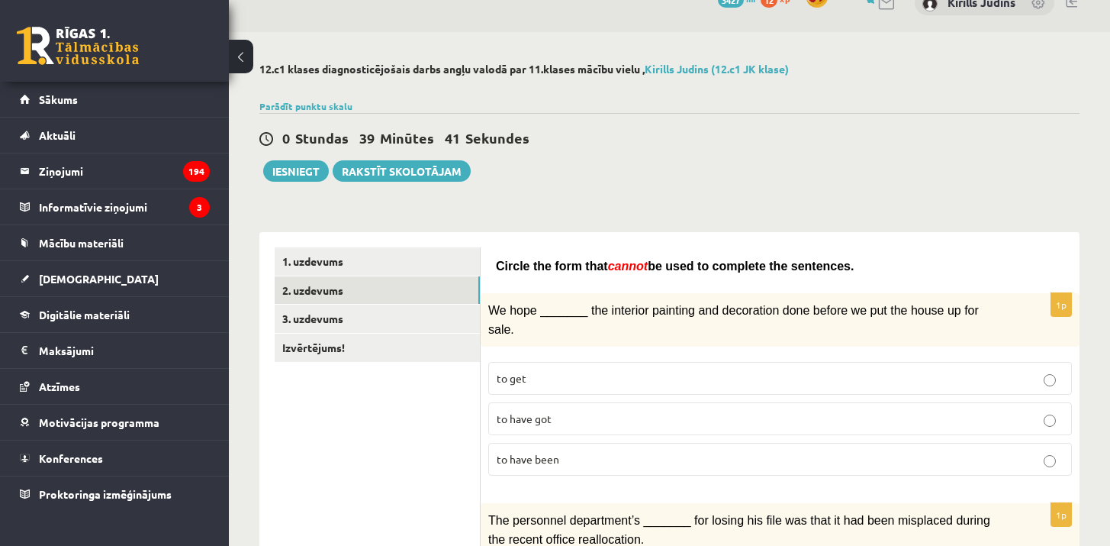
scroll to position [0, 0]
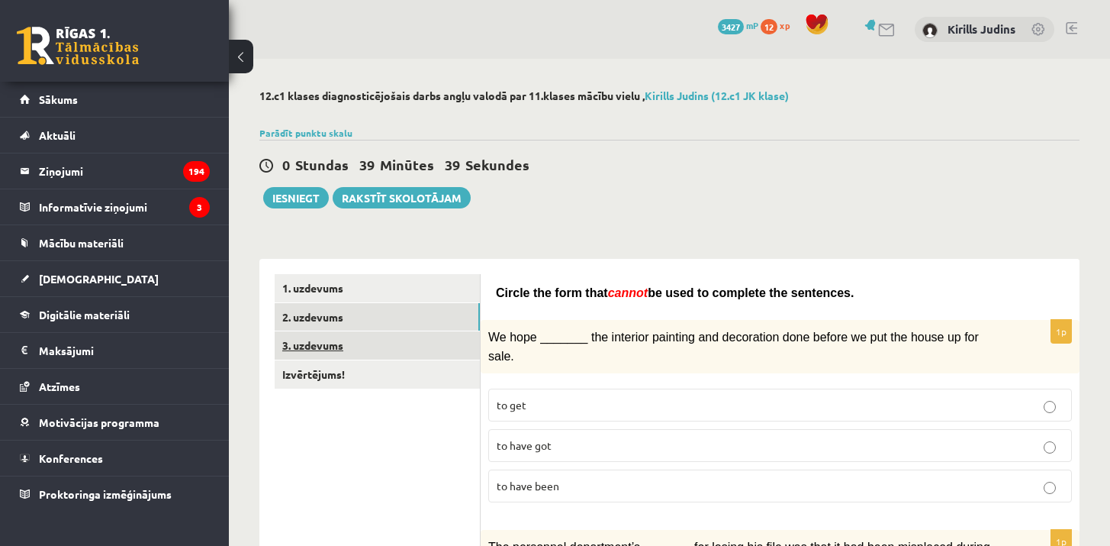
click at [369, 348] on link "3. uzdevums" at bounding box center [377, 345] width 205 height 28
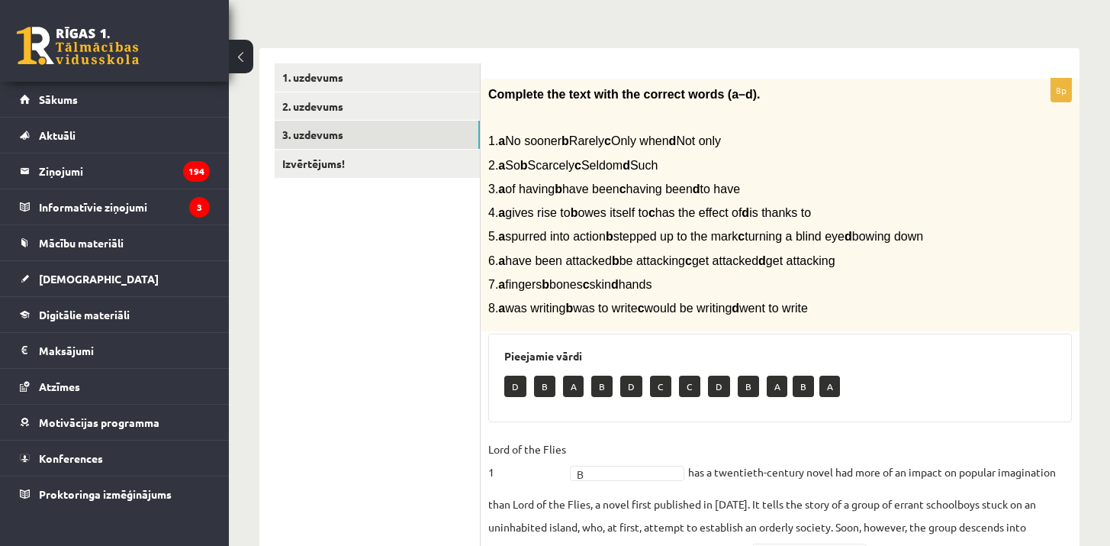
scroll to position [175, 0]
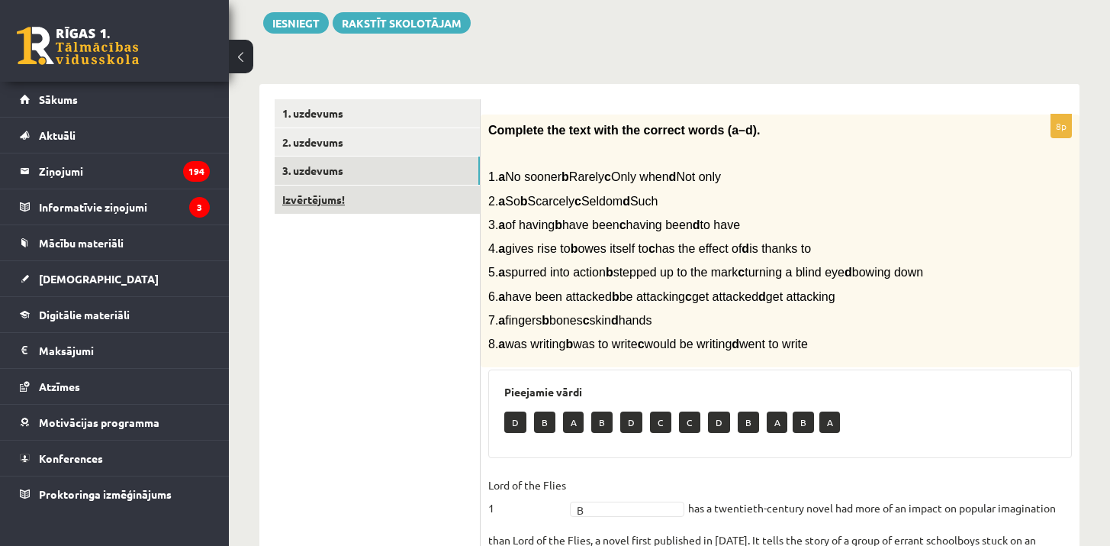
click at [323, 204] on link "Izvērtējums!" at bounding box center [377, 199] width 205 height 28
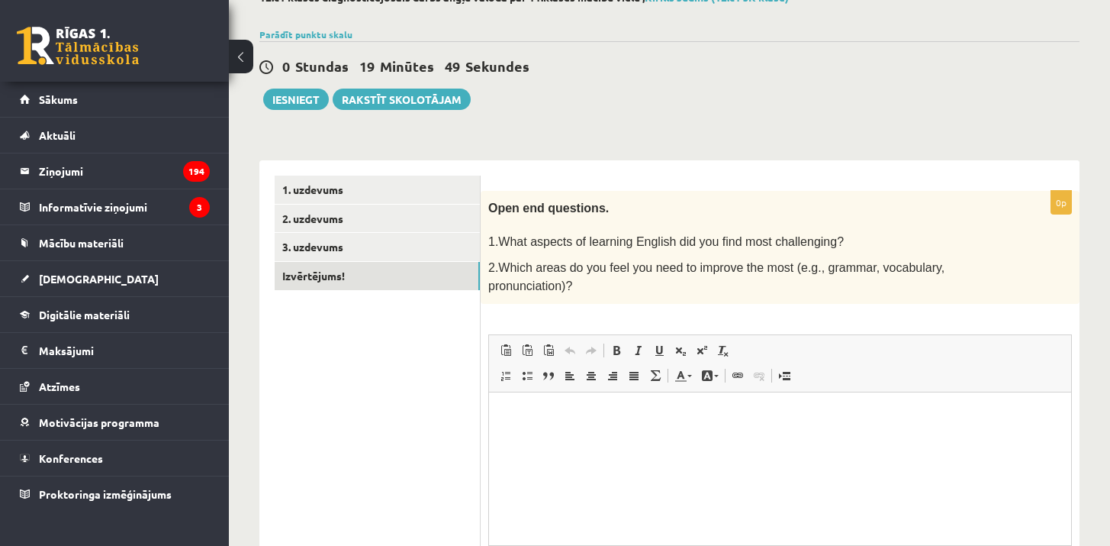
scroll to position [101, 0]
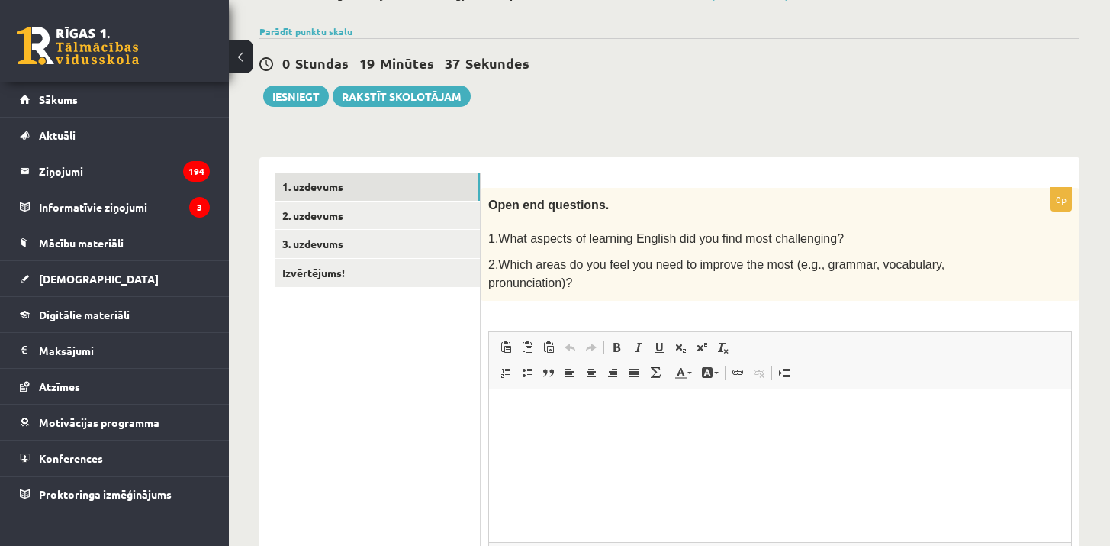
click at [347, 189] on link "1. uzdevums" at bounding box center [377, 186] width 205 height 28
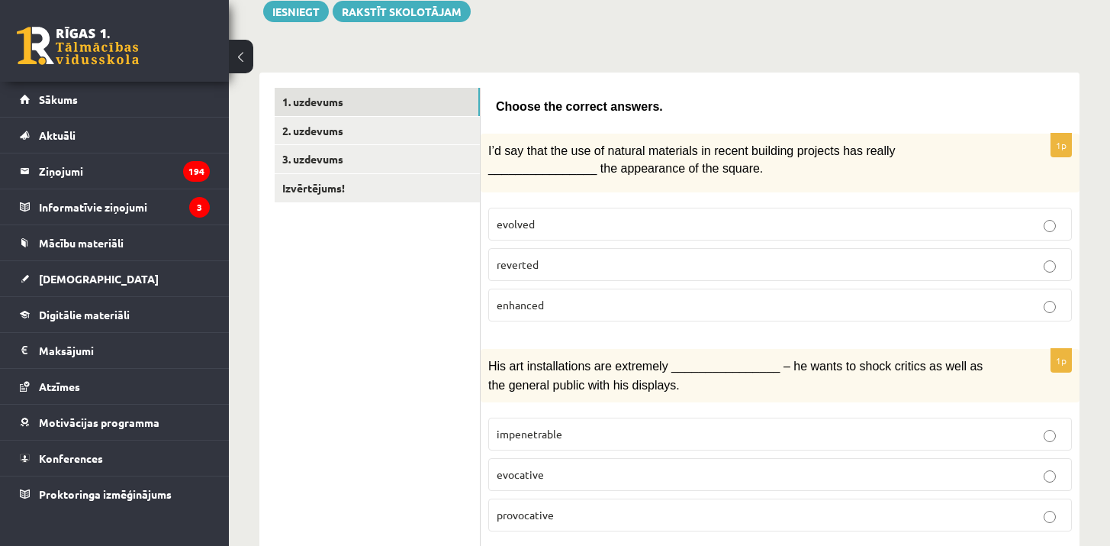
scroll to position [151, 0]
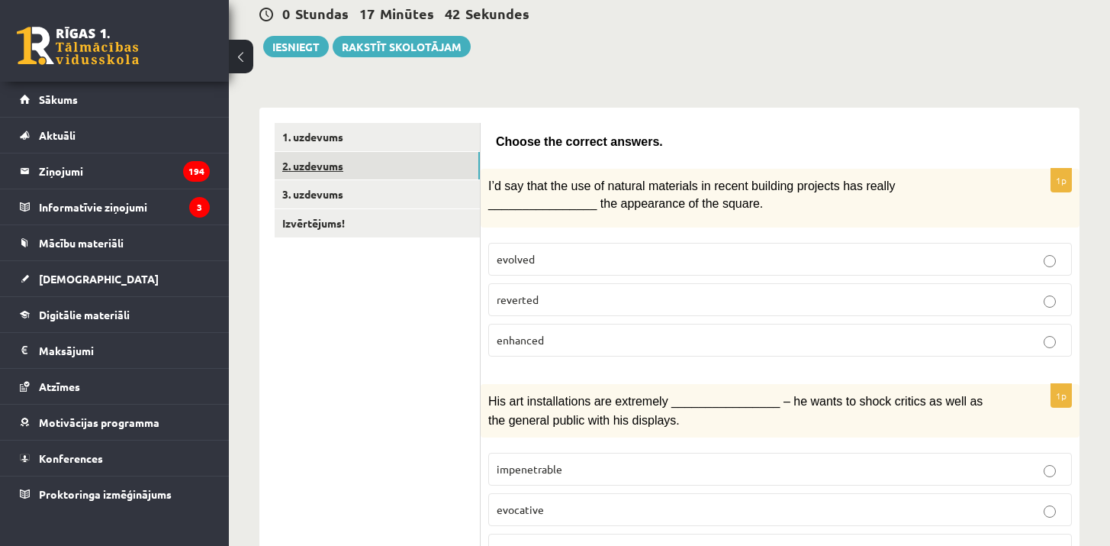
click at [389, 168] on link "2. uzdevums" at bounding box center [377, 166] width 205 height 28
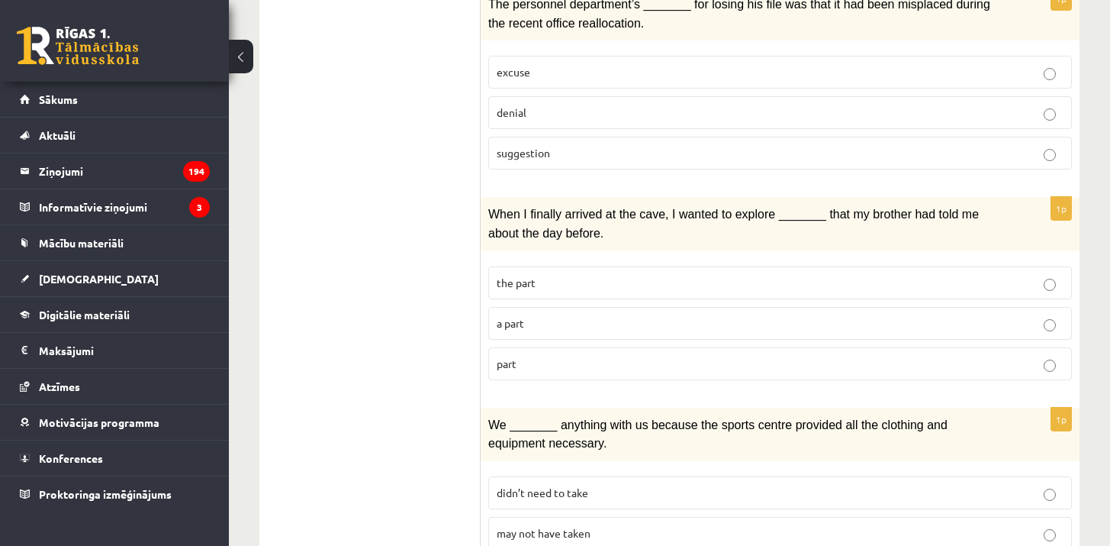
scroll to position [545, 0]
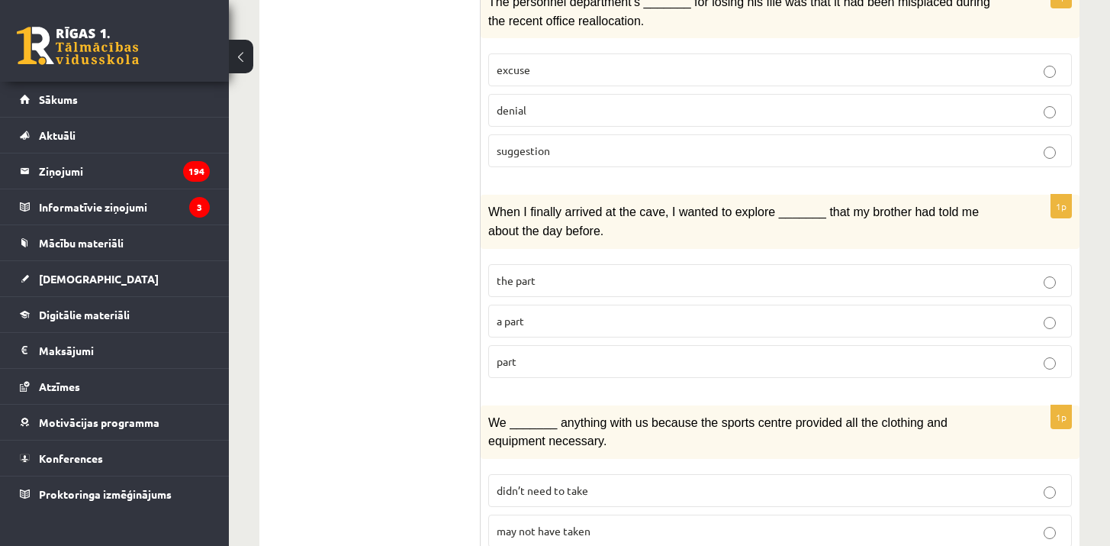
click at [896, 356] on p "part" at bounding box center [780, 361] width 567 height 16
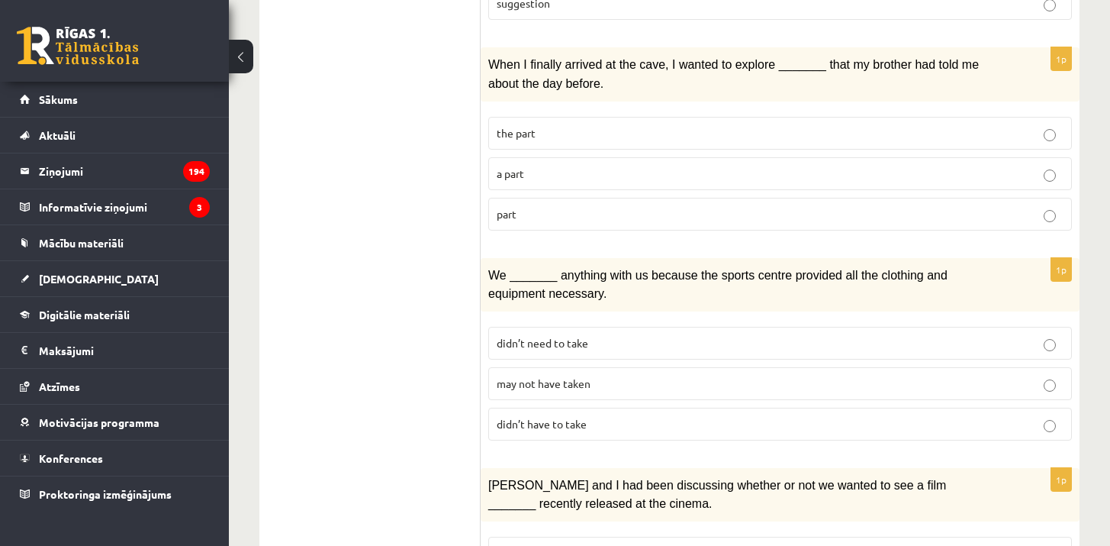
scroll to position [695, 0]
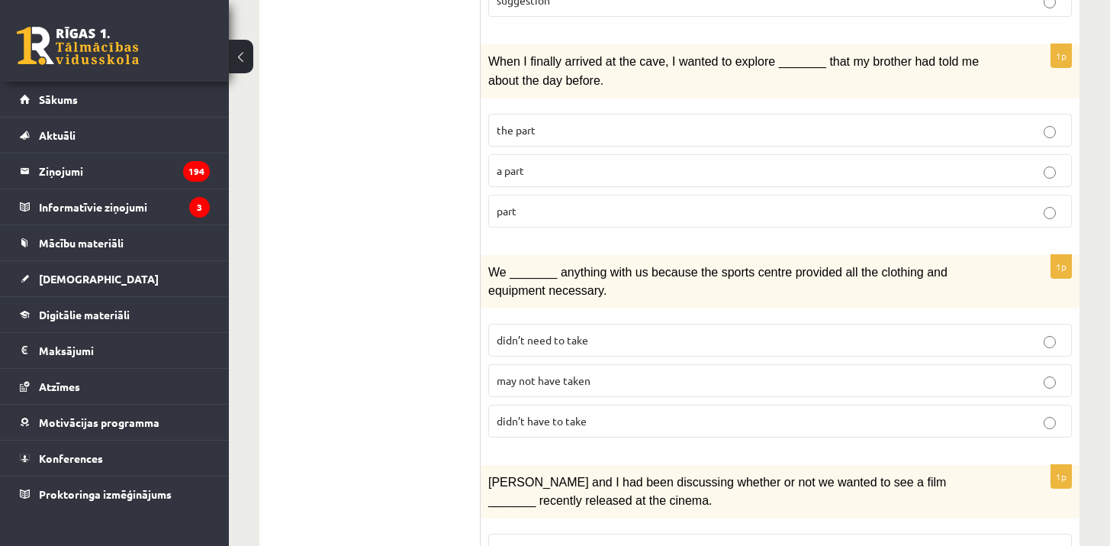
click at [638, 169] on p "a part" at bounding box center [780, 171] width 567 height 16
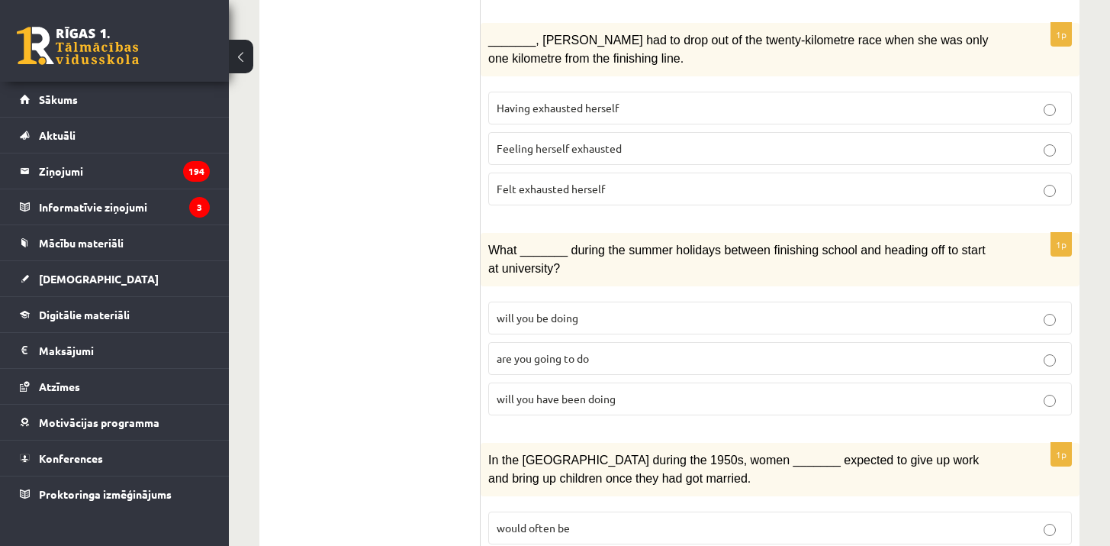
scroll to position [1749, 0]
click at [514, 310] on span "will you be doing" at bounding box center [538, 317] width 82 height 14
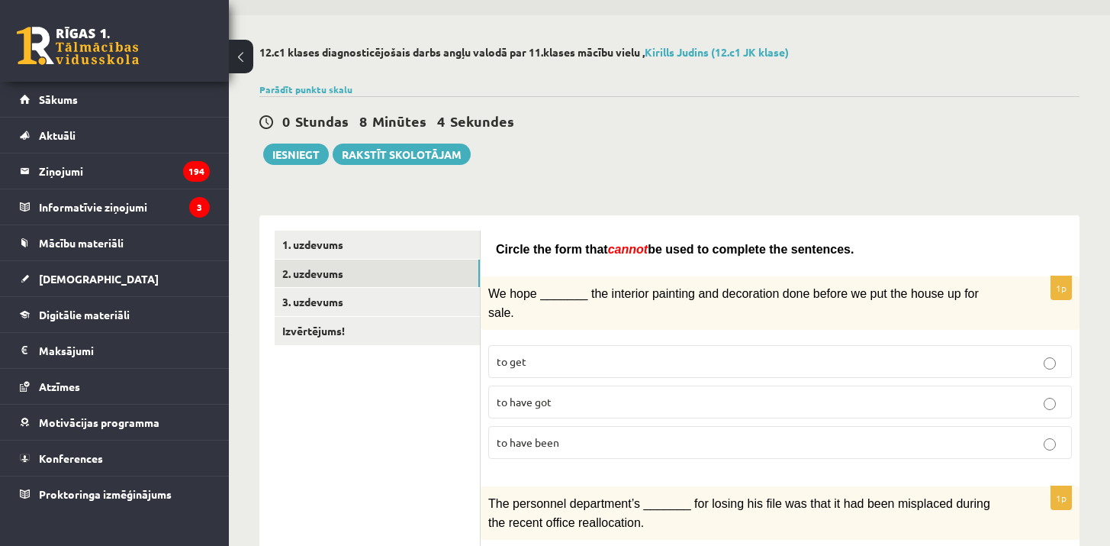
scroll to position [0, 0]
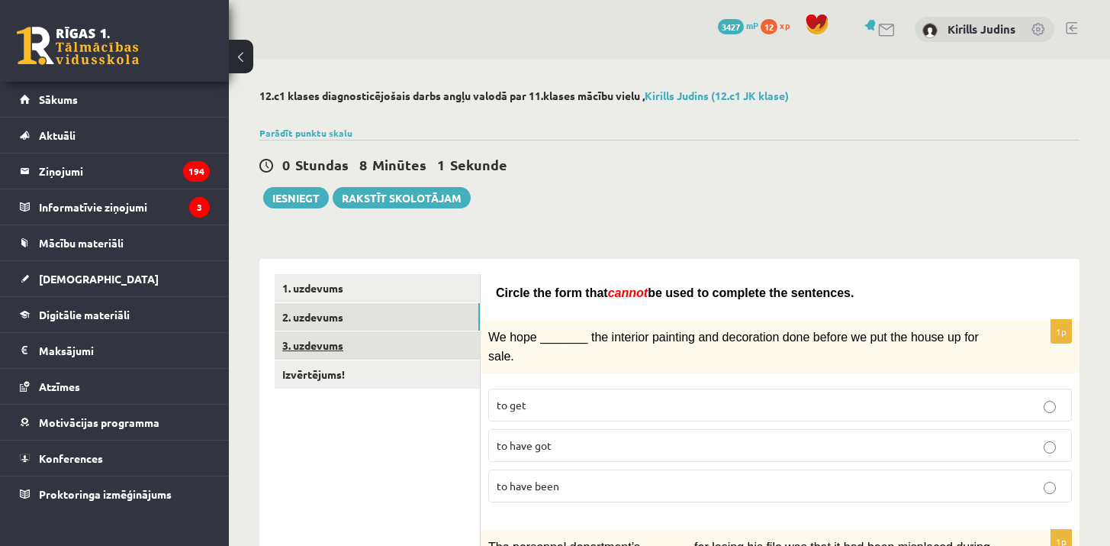
click at [406, 346] on link "3. uzdevums" at bounding box center [377, 345] width 205 height 28
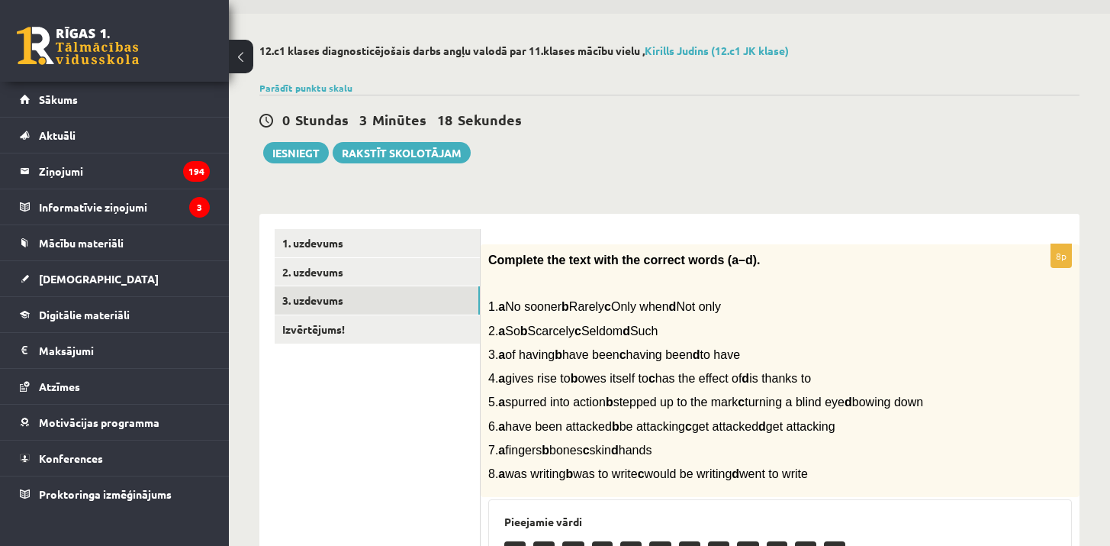
scroll to position [45, 0]
click at [292, 155] on button "Iesniegt" at bounding box center [296, 152] width 66 height 21
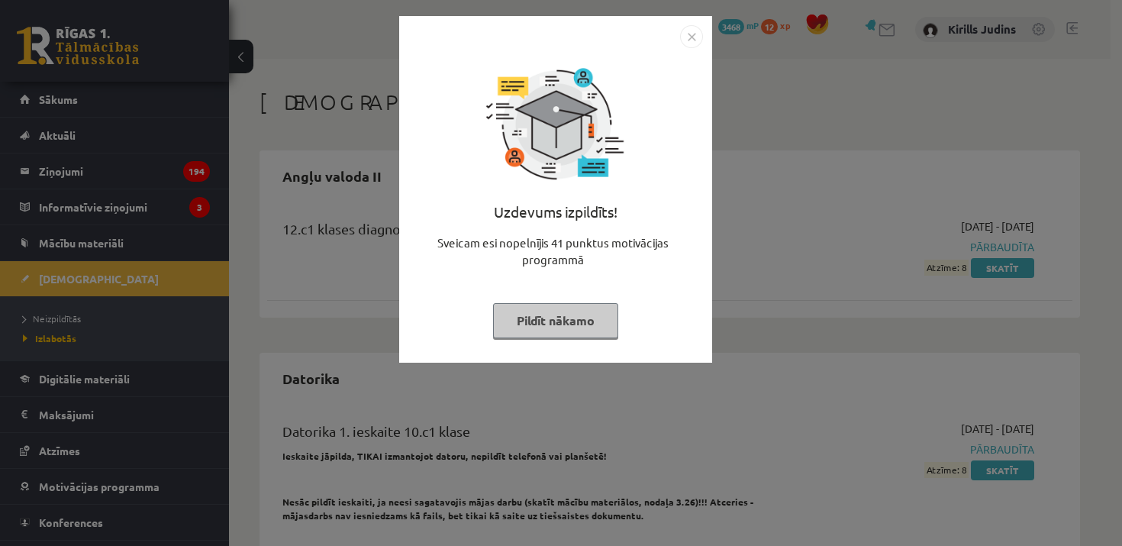
click at [692, 41] on img "Close" at bounding box center [691, 36] width 23 height 23
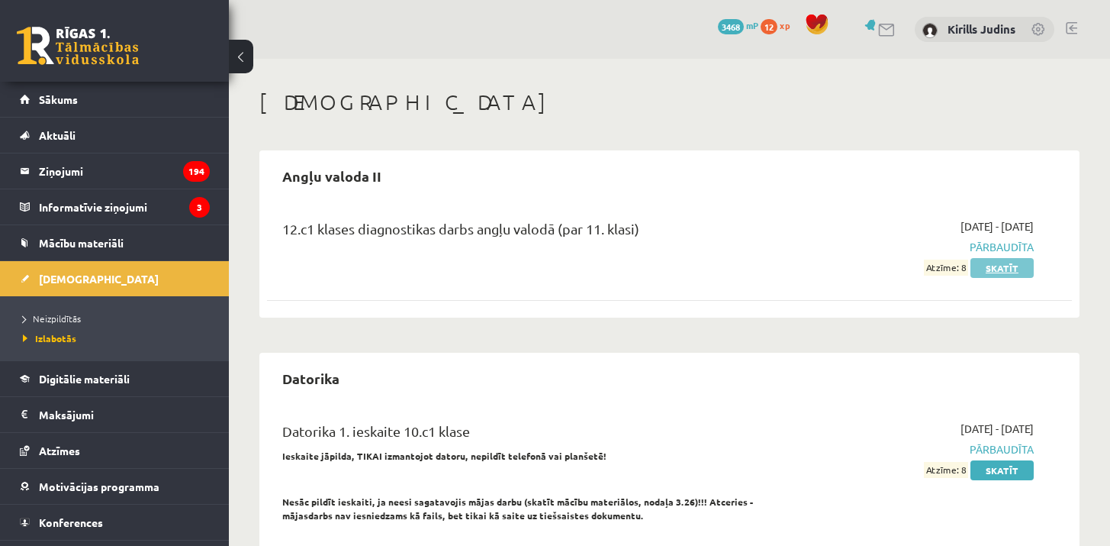
click at [983, 269] on link "Skatīt" at bounding box center [1001, 268] width 63 height 20
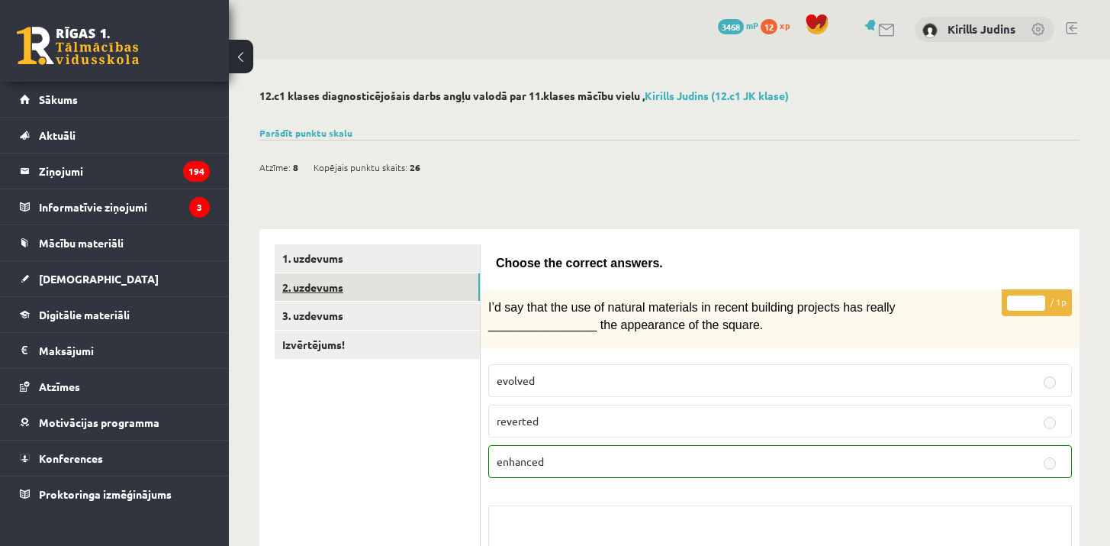
click at [381, 293] on link "2. uzdevums" at bounding box center [377, 287] width 205 height 28
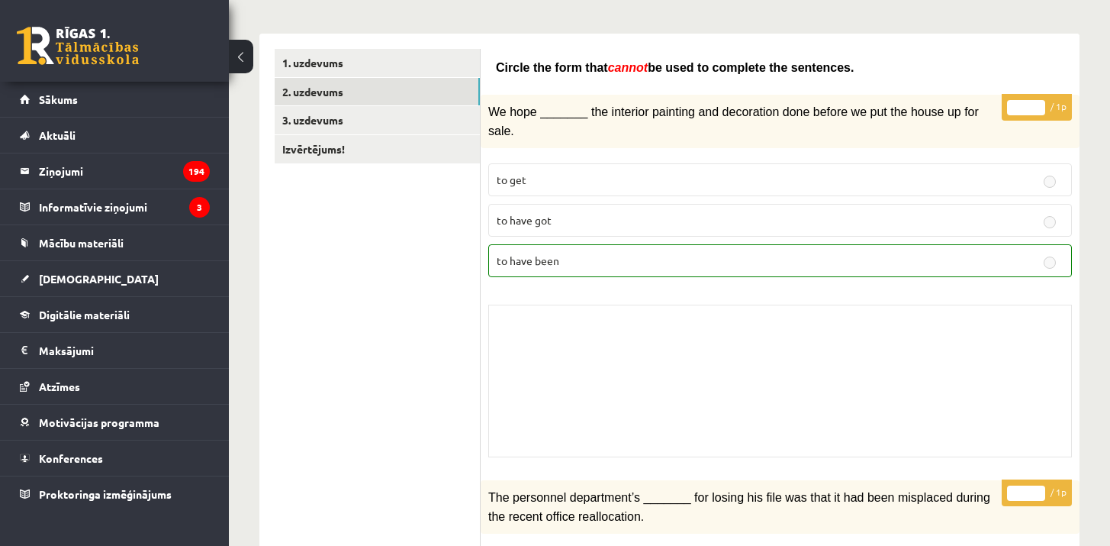
scroll to position [192, 0]
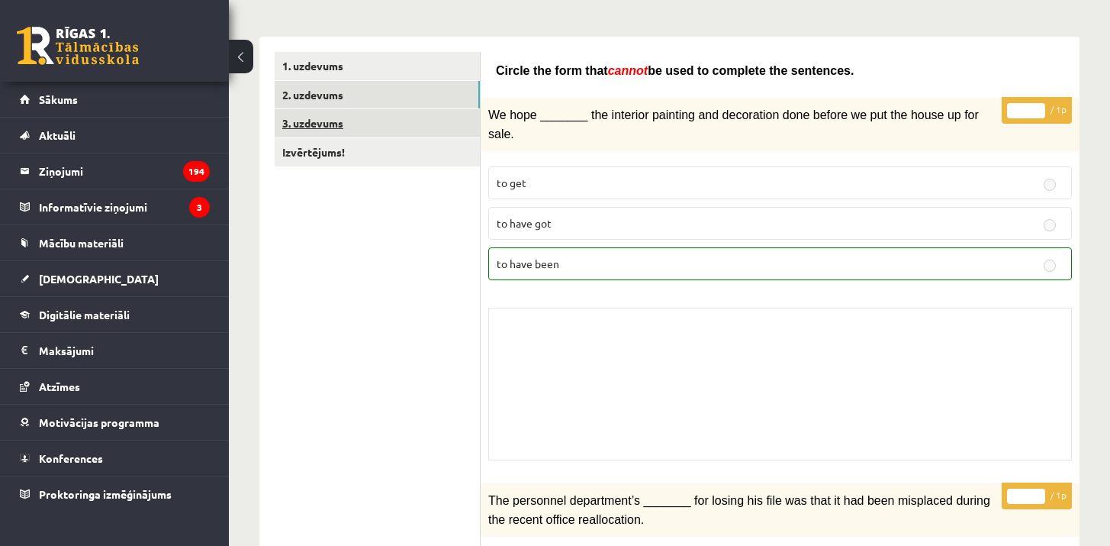
click at [326, 116] on link "3. uzdevums" at bounding box center [377, 123] width 205 height 28
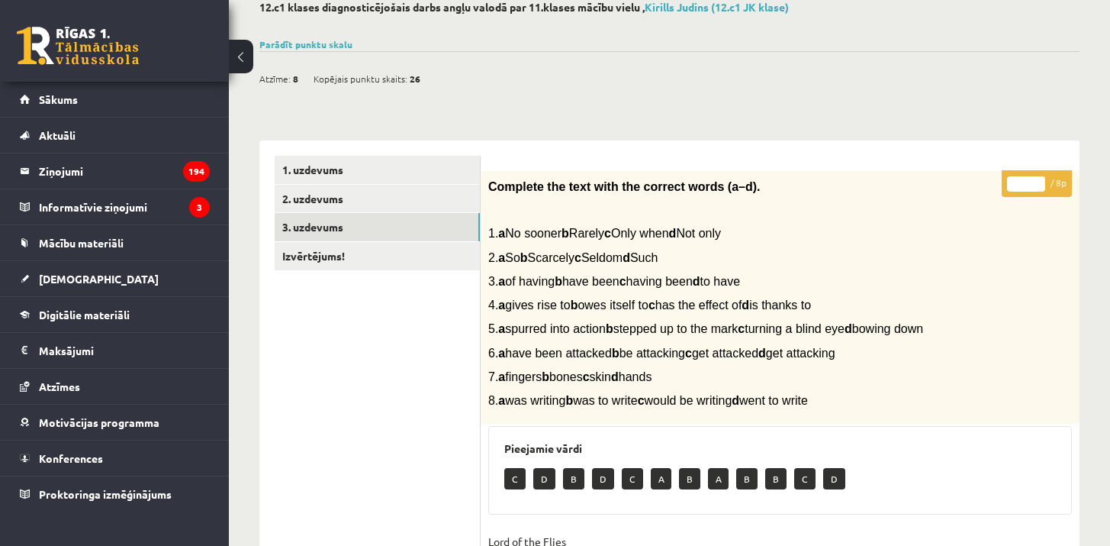
scroll to position [0, 0]
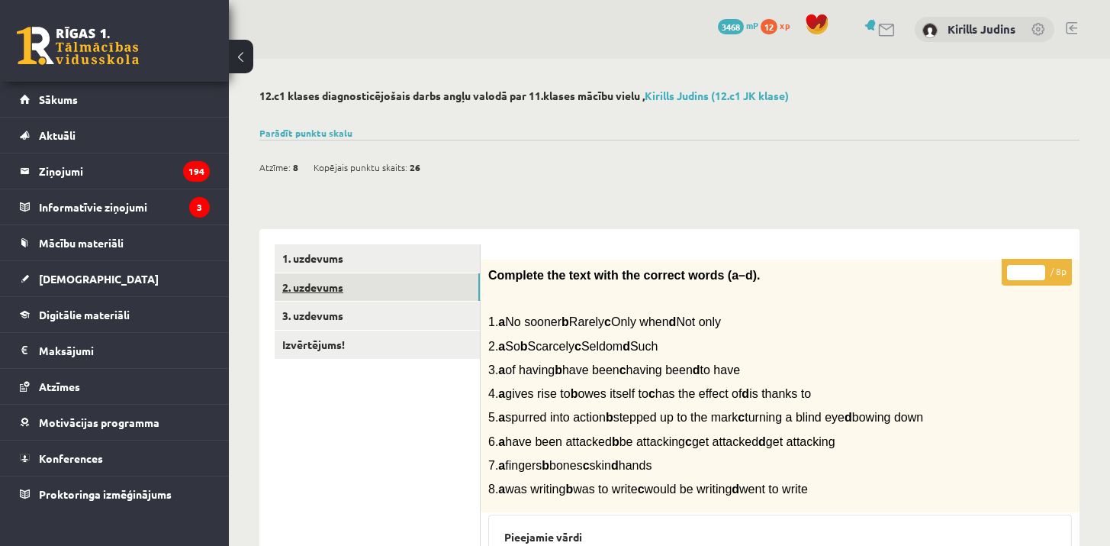
click at [340, 285] on link "2. uzdevums" at bounding box center [377, 287] width 205 height 28
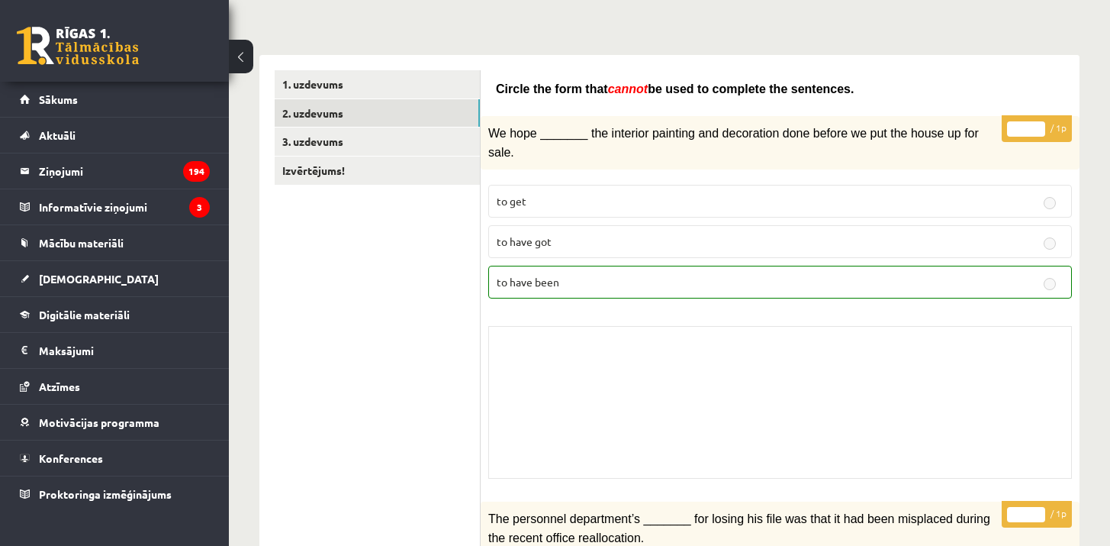
scroll to position [173, 0]
click at [370, 174] on link "Izvērtējums!" at bounding box center [377, 171] width 205 height 28
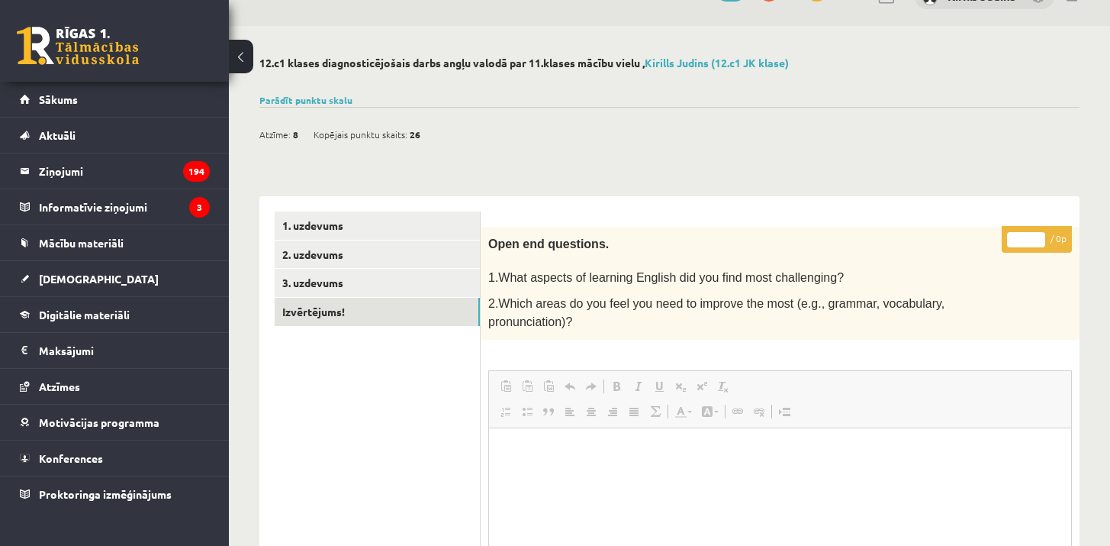
scroll to position [32, 0]
